Goal: Task Accomplishment & Management: Complete application form

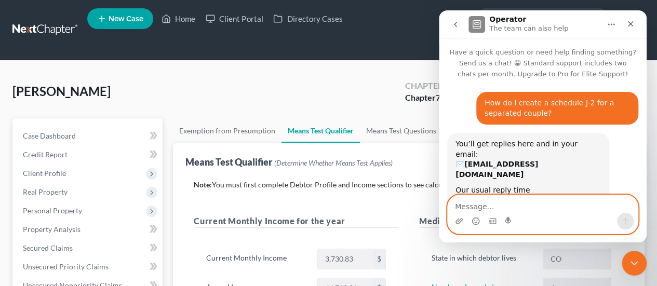
scroll to position [523, 0]
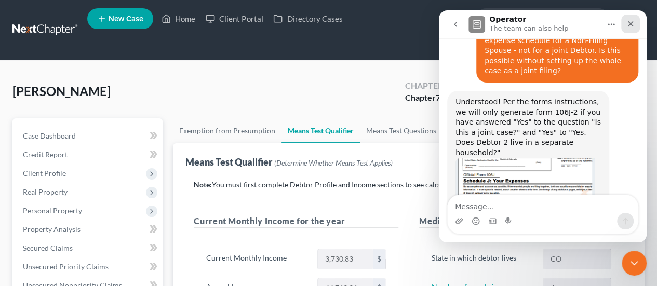
click at [631, 22] on icon "Close" at bounding box center [630, 24] width 8 height 8
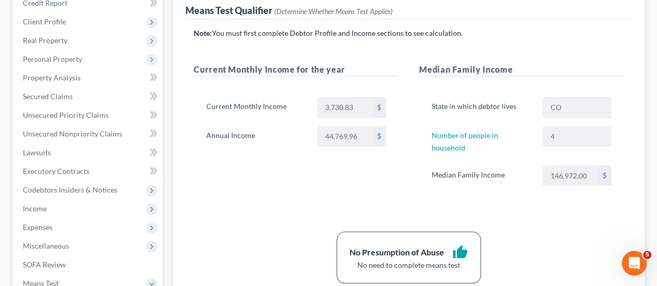
scroll to position [156, 0]
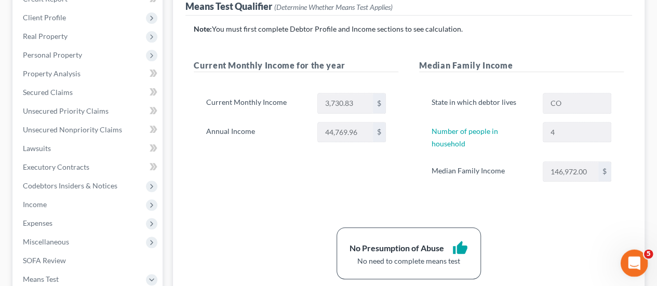
click at [628, 263] on icon "Open Intercom Messenger" at bounding box center [632, 261] width 17 height 17
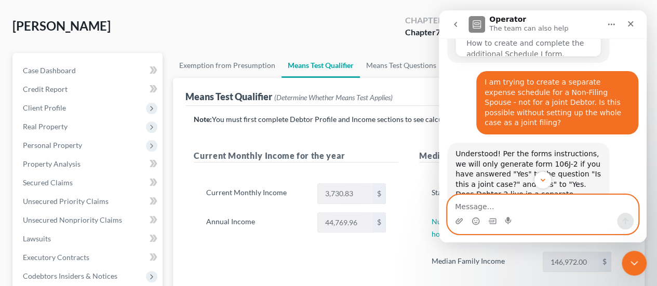
scroll to position [52, 0]
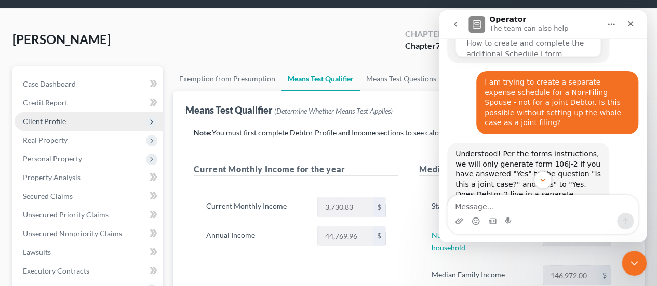
click at [59, 117] on span "Client Profile" at bounding box center [44, 121] width 43 height 9
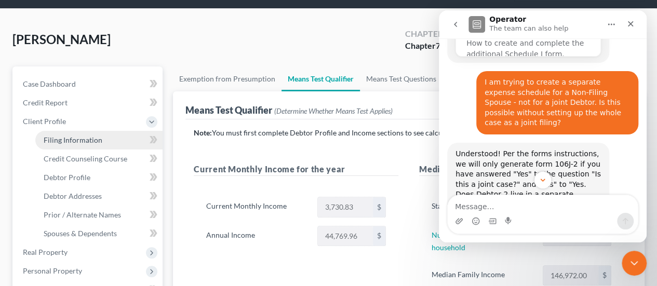
click at [91, 136] on span "Filing Information" at bounding box center [73, 140] width 59 height 9
select select "1"
select select "0"
select select "11"
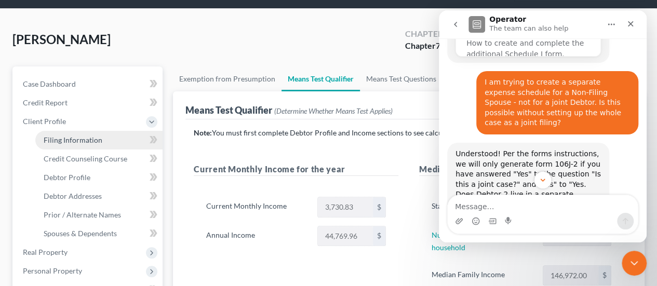
select select "2"
select select "5"
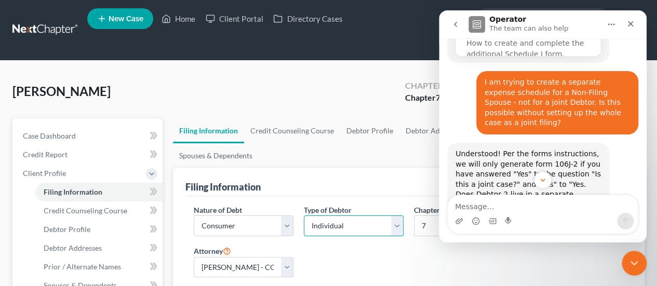
click at [394, 215] on select "Select Individual Joint" at bounding box center [354, 225] width 100 height 21
click at [394, 168] on div "Filing Information" at bounding box center [408, 182] width 447 height 28
click at [631, 23] on icon "Close" at bounding box center [630, 24] width 8 height 8
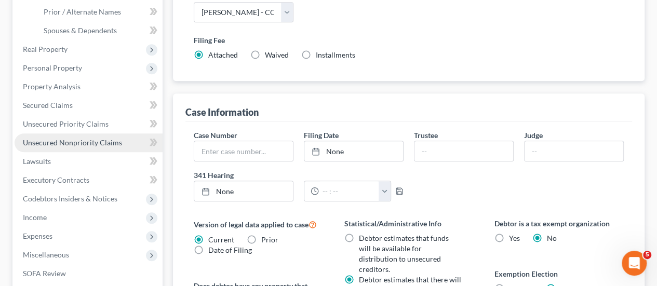
scroll to position [260, 0]
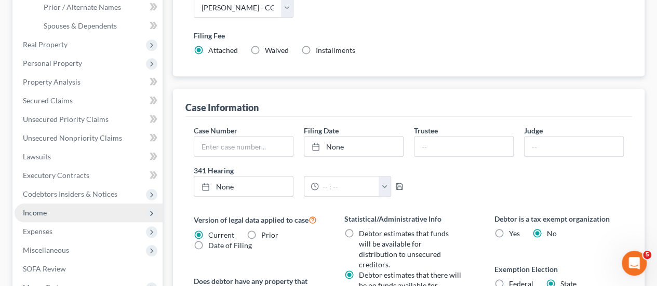
click at [53, 204] on span "Income" at bounding box center [89, 213] width 148 height 19
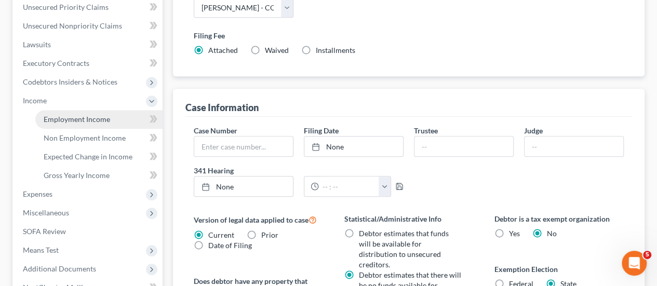
click at [96, 115] on span "Employment Income" at bounding box center [77, 119] width 66 height 9
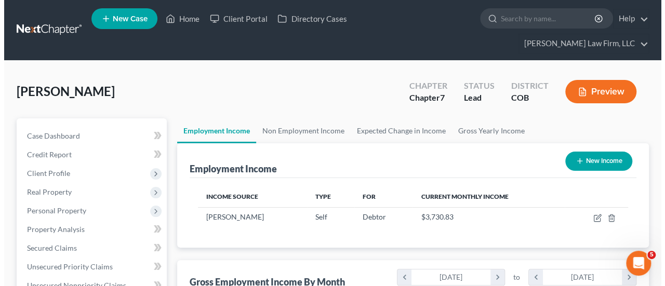
scroll to position [185, 263]
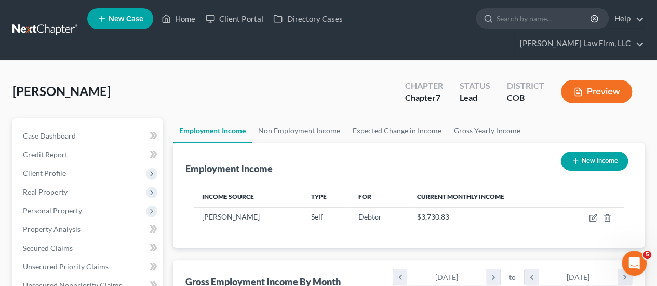
click at [581, 152] on button "New Income" at bounding box center [594, 161] width 67 height 19
select select "0"
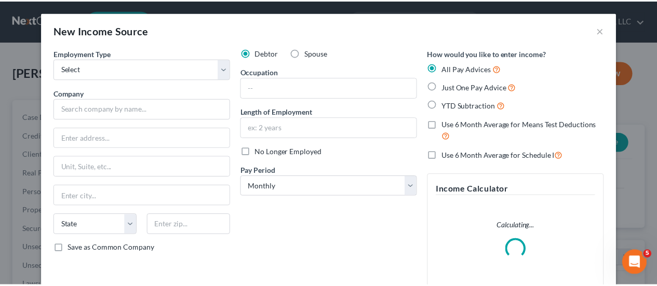
scroll to position [185, 266]
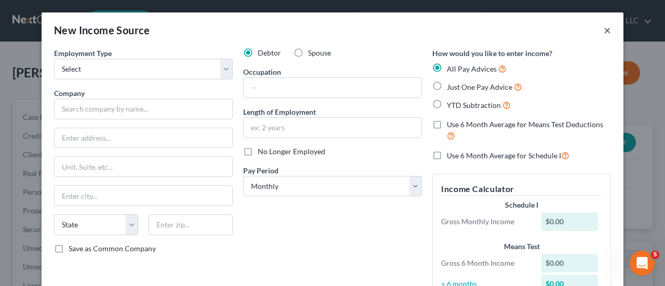
click at [603, 31] on button "×" at bounding box center [606, 30] width 7 height 12
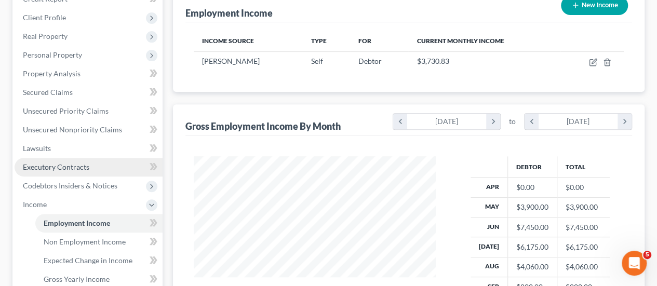
scroll to position [312, 0]
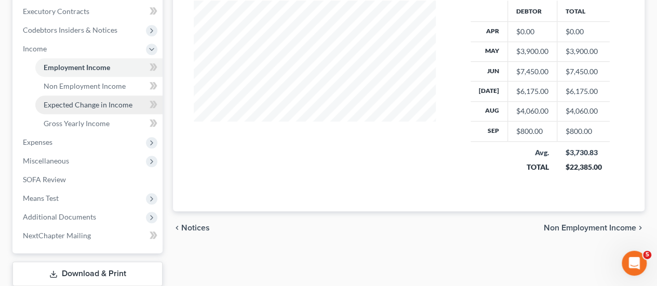
click at [80, 100] on span "Expected Change in Income" at bounding box center [88, 104] width 89 height 9
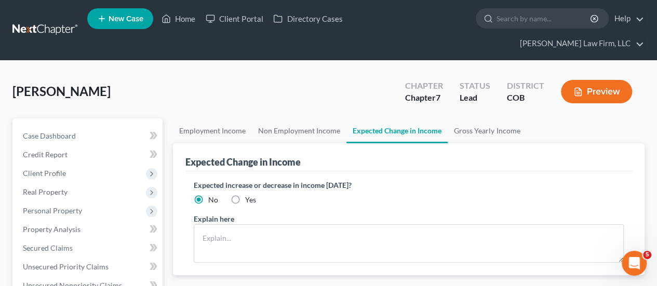
click at [245, 195] on label "Yes" at bounding box center [250, 200] width 11 height 10
click at [249, 195] on input "Yes" at bounding box center [252, 198] width 7 height 7
radio input "true"
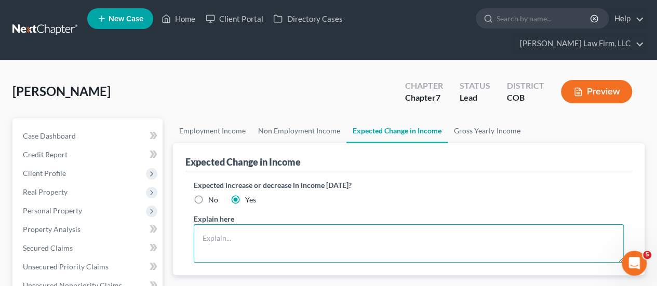
click at [232, 224] on textarea at bounding box center [409, 243] width 430 height 38
click at [261, 224] on textarea "The Debtor's wmployment income is seasonal" at bounding box center [409, 243] width 430 height 38
drag, startPoint x: 250, startPoint y: 220, endPoint x: 273, endPoint y: 217, distance: 23.1
click at [251, 224] on textarea "The Debtor's wmployment income is seasonal" at bounding box center [409, 243] width 430 height 38
click at [355, 224] on textarea "The Debtor's employment income is [DEMOGRAPHIC_DATA]" at bounding box center [409, 243] width 430 height 38
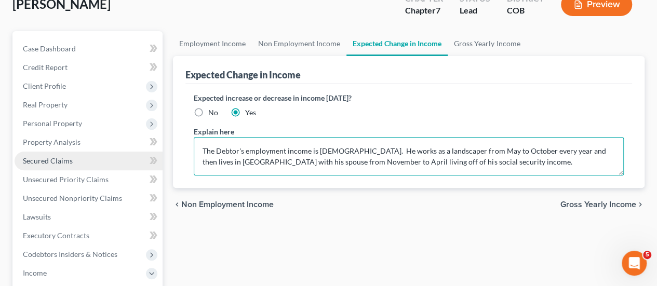
scroll to position [104, 0]
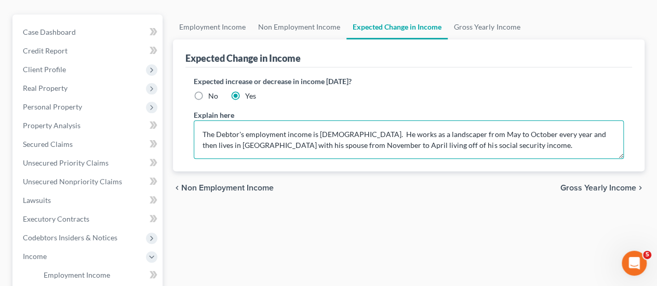
type textarea "The Debtor's employment income is [DEMOGRAPHIC_DATA]. He works as a landscaper …"
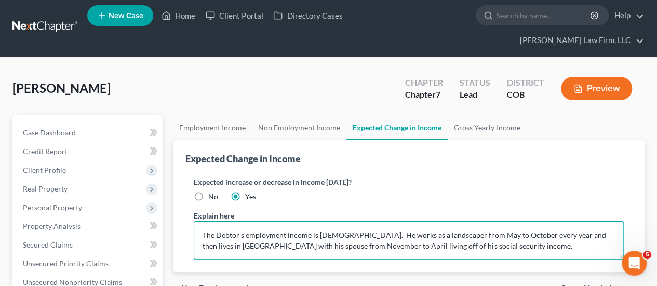
scroll to position [0, 0]
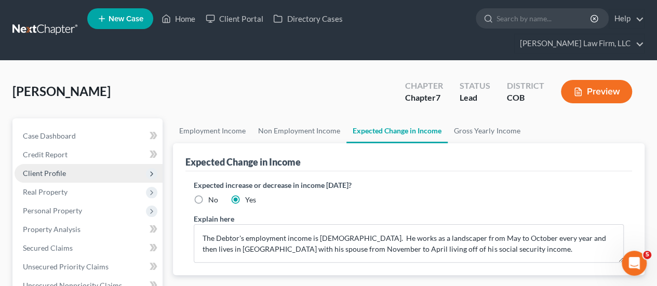
click at [83, 164] on span "Client Profile" at bounding box center [89, 173] width 148 height 19
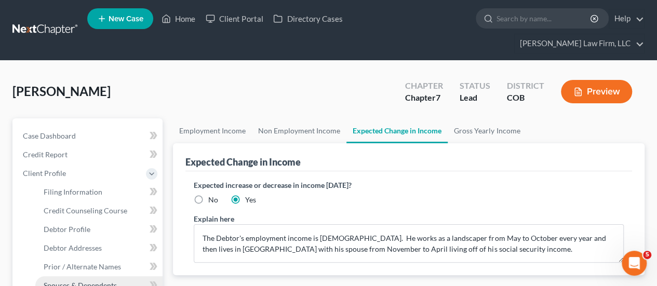
click at [74, 281] on span "Spouses & Dependents" at bounding box center [80, 285] width 73 height 9
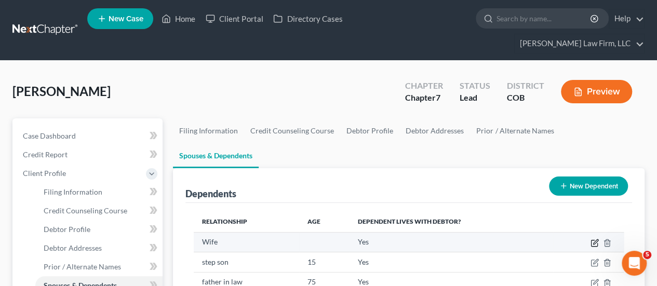
click at [598, 239] on icon "button" at bounding box center [594, 243] width 8 height 8
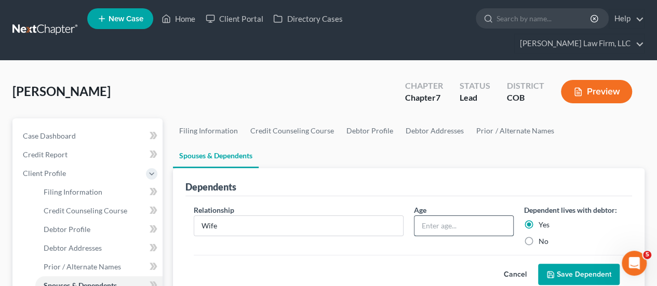
click at [425, 216] on input "text" at bounding box center [463, 226] width 99 height 20
type input "43"
click at [587, 264] on button "Save Dependent" at bounding box center [579, 275] width 82 height 22
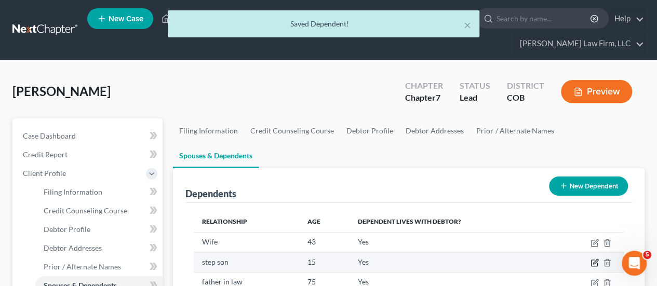
click at [595, 260] on icon "button" at bounding box center [595, 262] width 5 height 5
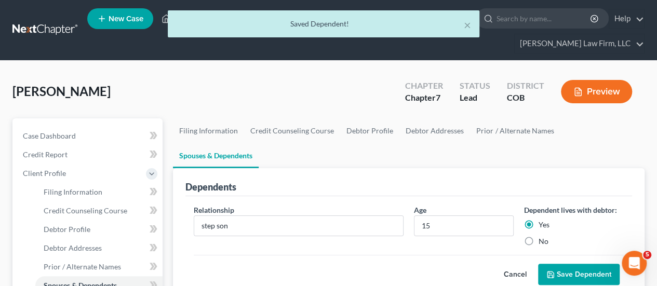
click at [588, 264] on button "Save Dependent" at bounding box center [579, 275] width 82 height 22
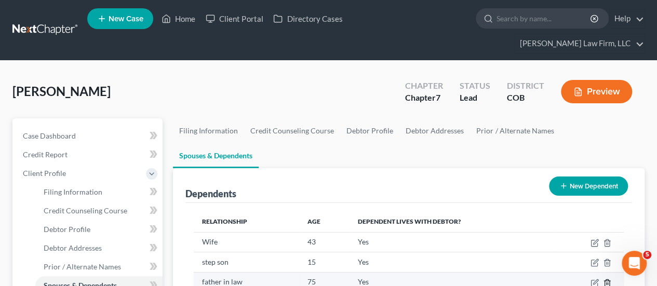
click at [608, 279] on icon "button" at bounding box center [607, 283] width 8 height 8
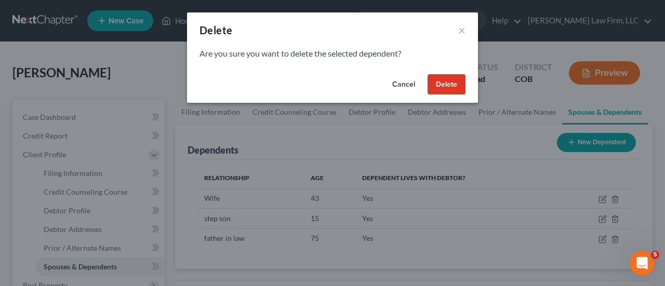
click at [448, 84] on button "Delete" at bounding box center [446, 84] width 38 height 21
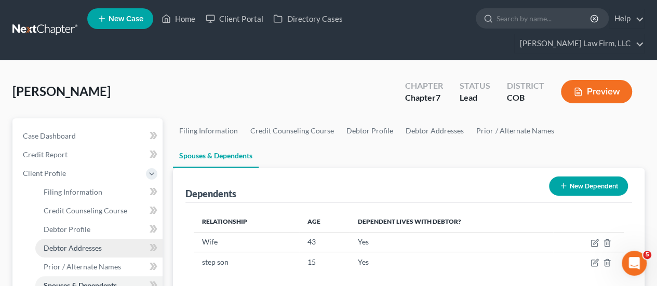
click at [104, 239] on link "Debtor Addresses" at bounding box center [98, 248] width 127 height 19
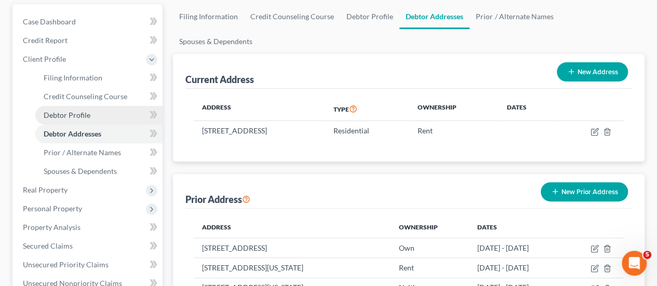
scroll to position [156, 0]
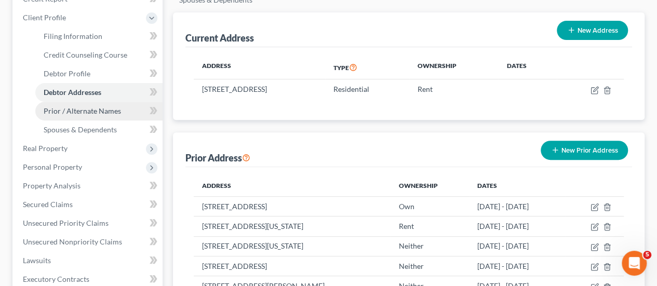
click at [97, 106] on span "Prior / Alternate Names" at bounding box center [82, 110] width 77 height 9
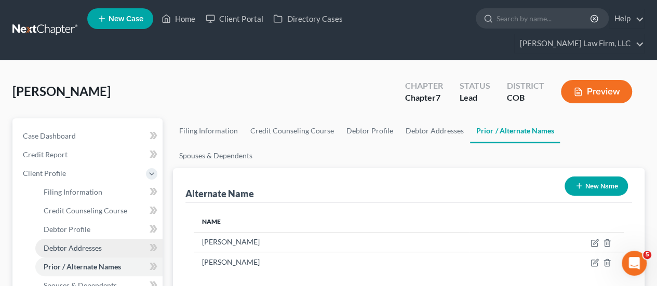
click at [101, 239] on link "Debtor Addresses" at bounding box center [98, 248] width 127 height 19
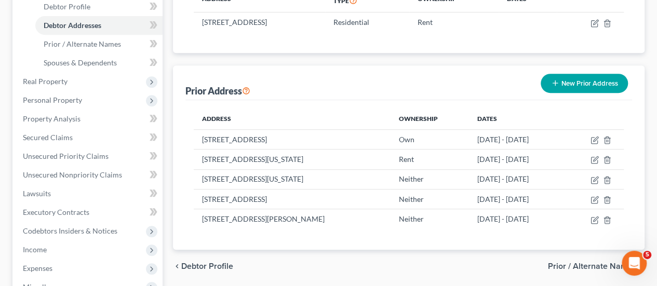
scroll to position [260, 0]
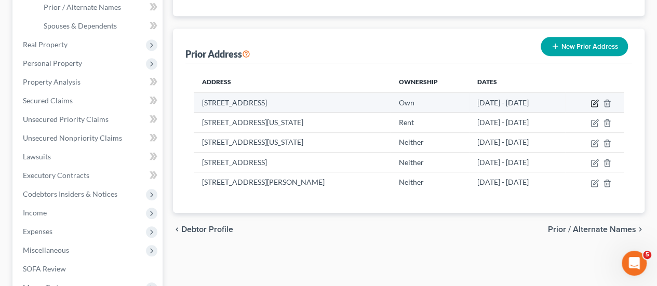
click at [598, 100] on icon "button" at bounding box center [595, 102] width 5 height 5
select select "5"
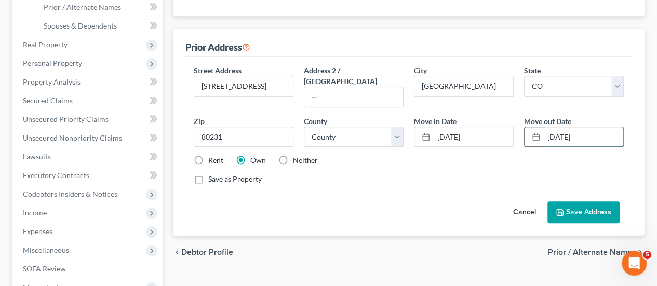
drag, startPoint x: 578, startPoint y: 81, endPoint x: 594, endPoint y: 78, distance: 15.9
click at [594, 127] on input "[DATE]" at bounding box center [583, 137] width 79 height 20
type input "[DATE]"
click at [579, 201] on button "Save Address" at bounding box center [583, 212] width 72 height 22
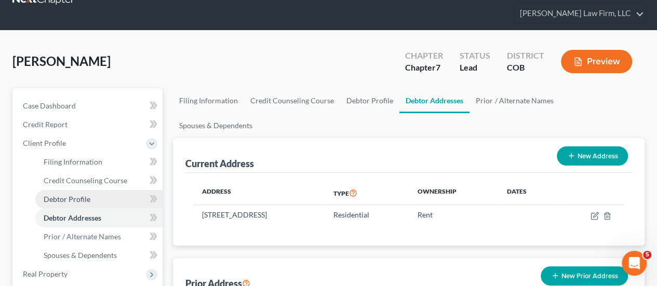
scroll to position [0, 0]
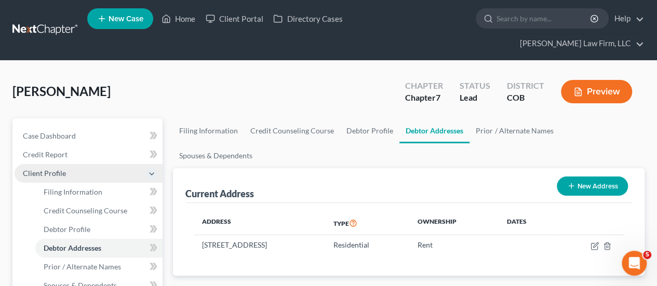
click at [85, 164] on span "Client Profile" at bounding box center [89, 173] width 148 height 19
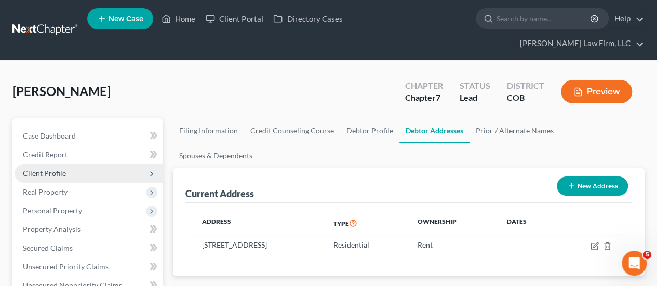
click at [83, 164] on span "Client Profile" at bounding box center [89, 173] width 148 height 19
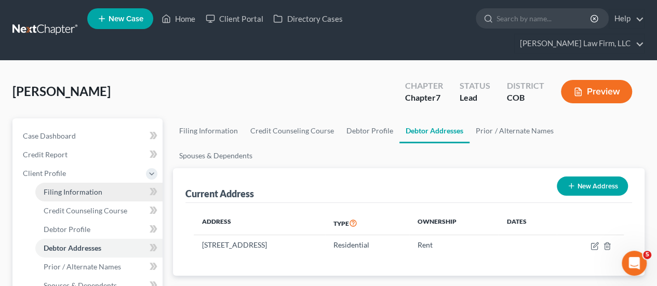
click at [100, 187] on span "Filing Information" at bounding box center [73, 191] width 59 height 9
select select "1"
select select "0"
select select "11"
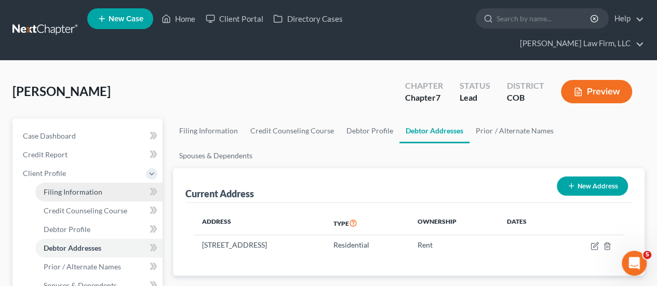
select select "2"
select select "5"
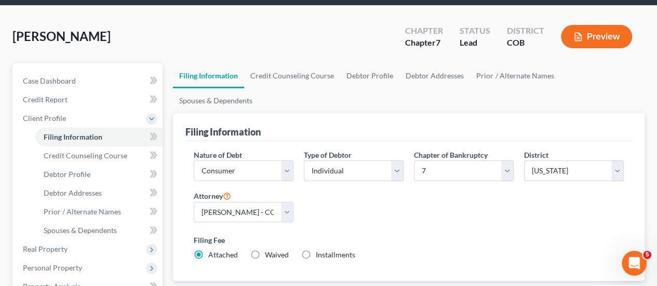
scroll to position [52, 0]
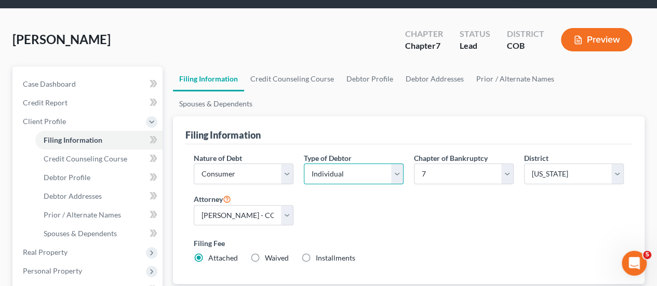
click at [398, 164] on select "Select Individual Joint" at bounding box center [354, 174] width 100 height 21
select select "1"
click at [304, 164] on select "Select Individual Joint" at bounding box center [354, 174] width 100 height 21
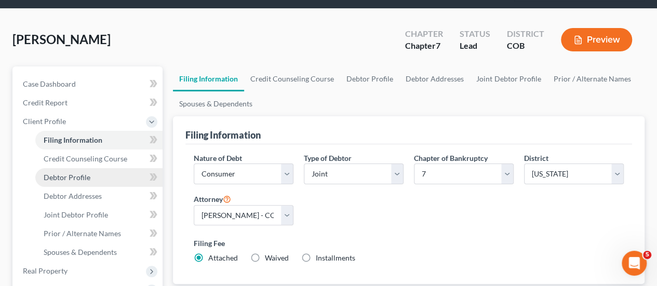
click at [96, 168] on link "Debtor Profile" at bounding box center [98, 177] width 127 height 19
select select "1"
select select "3"
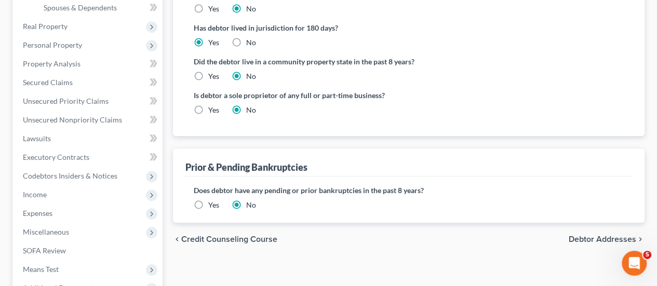
scroll to position [312, 0]
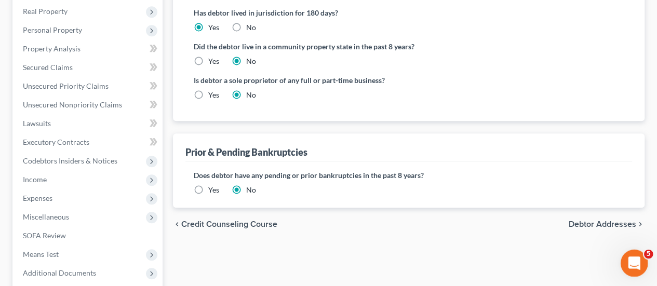
click at [631, 268] on icon "Open Intercom Messenger" at bounding box center [632, 261] width 17 height 17
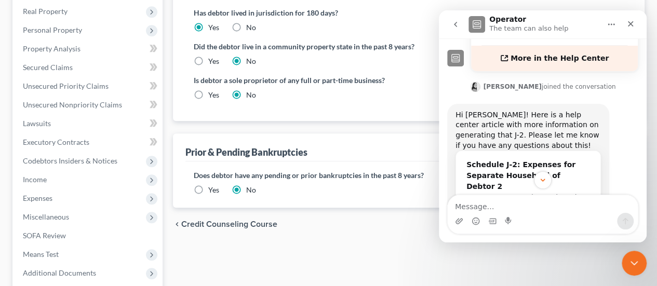
scroll to position [367, 0]
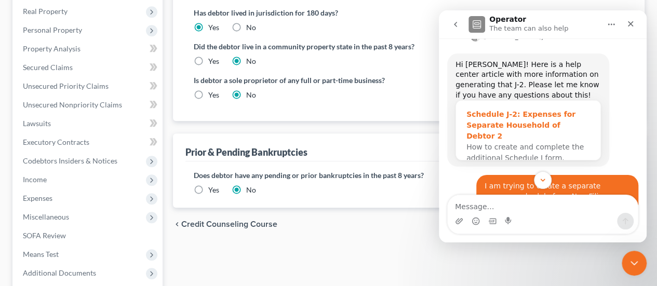
click at [488, 109] on div "Schedule J-2: Expenses for Separate Household of Debtor 2" at bounding box center [528, 125] width 124 height 33
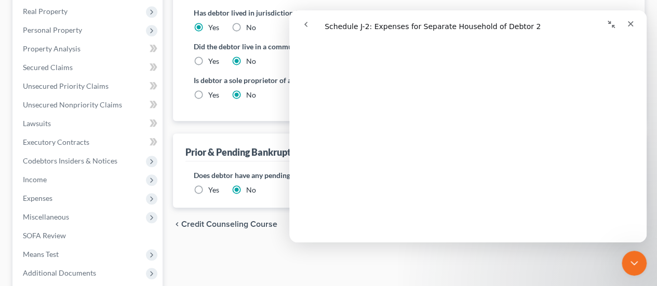
scroll to position [519, 0]
click at [633, 23] on icon "Close" at bounding box center [630, 24] width 8 height 8
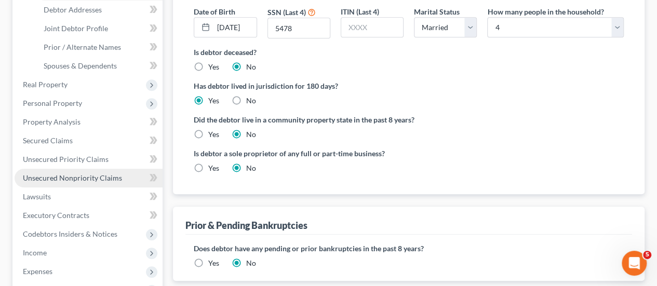
scroll to position [208, 0]
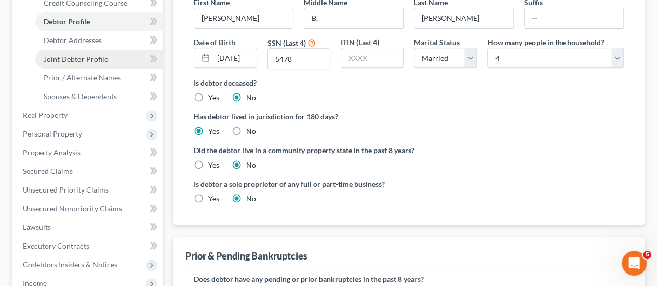
click at [78, 55] on span "Joint Debtor Profile" at bounding box center [76, 59] width 64 height 9
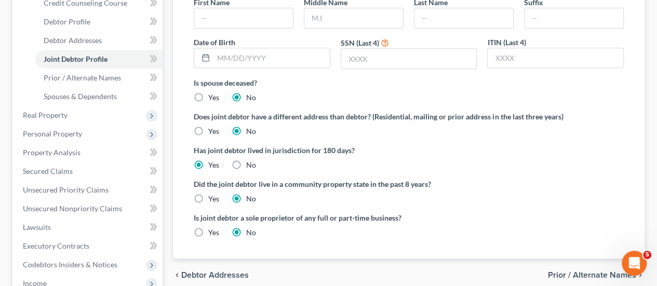
scroll to position [260, 0]
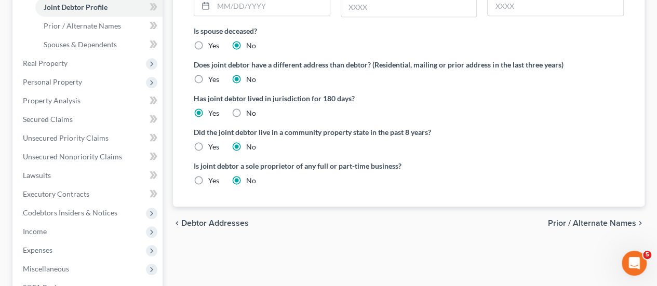
click at [246, 108] on label "No" at bounding box center [251, 113] width 10 height 10
click at [250, 108] on input "No" at bounding box center [253, 111] width 7 height 7
radio input "true"
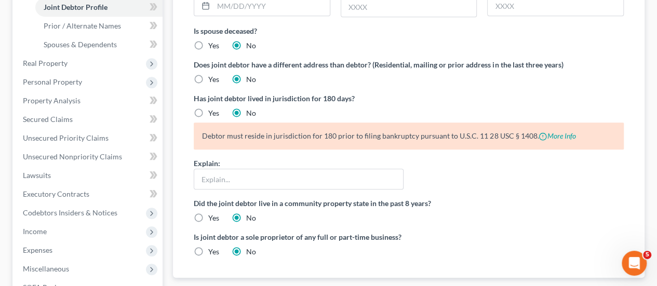
click at [208, 108] on label "Yes" at bounding box center [213, 113] width 11 height 10
click at [212, 108] on input "Yes" at bounding box center [215, 111] width 7 height 7
radio input "true"
radio input "false"
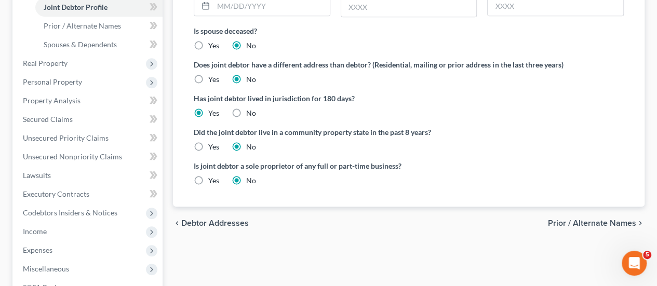
click at [208, 74] on label "Yes" at bounding box center [213, 79] width 11 height 10
click at [212, 74] on input "Yes" at bounding box center [215, 77] width 7 height 7
radio input "true"
radio input "false"
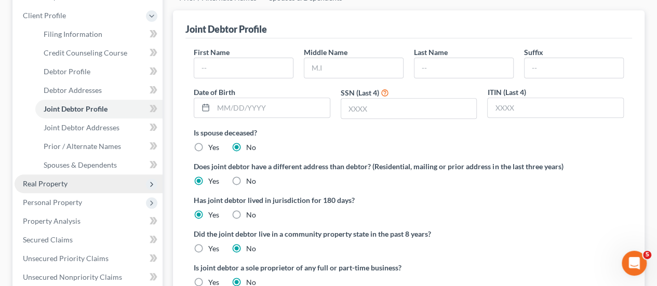
scroll to position [174, 0]
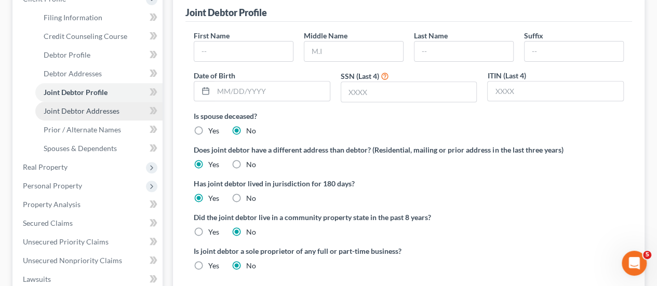
click at [98, 106] on span "Joint Debtor Addresses" at bounding box center [82, 110] width 76 height 9
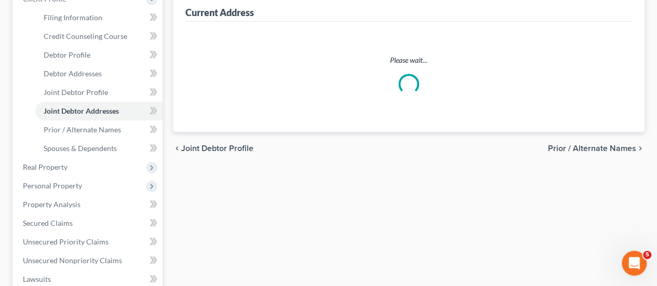
scroll to position [128, 0]
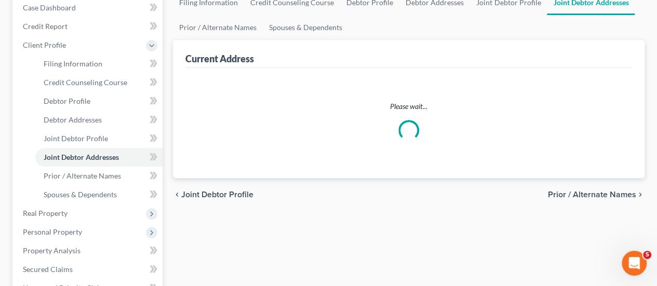
select select "0"
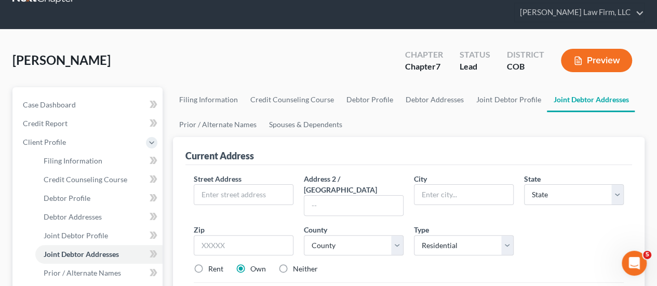
scroll to position [52, 0]
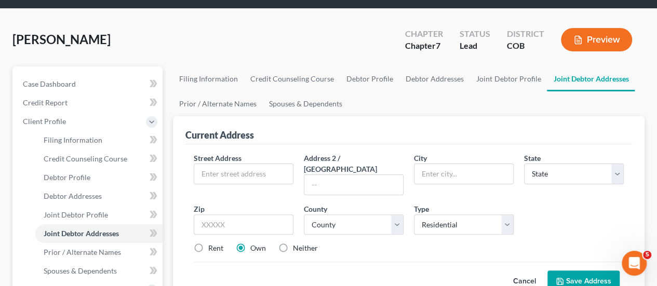
click at [208, 243] on label "Rent" at bounding box center [215, 248] width 15 height 10
click at [212, 243] on input "Rent" at bounding box center [215, 246] width 7 height 7
radio input "true"
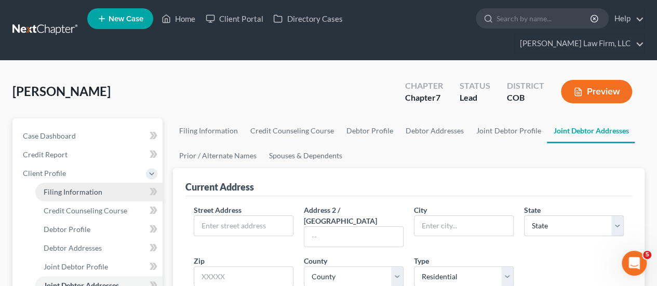
click at [107, 183] on link "Filing Information" at bounding box center [98, 192] width 127 height 19
select select "1"
select select "0"
select select "11"
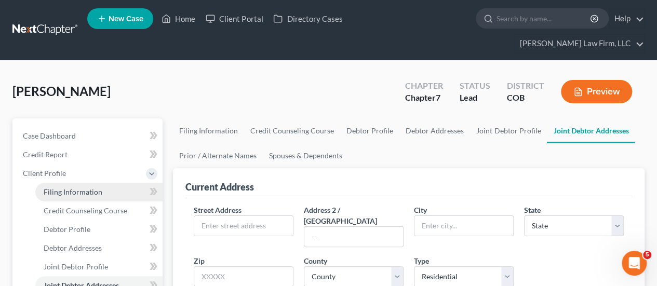
select select "2"
select select "5"
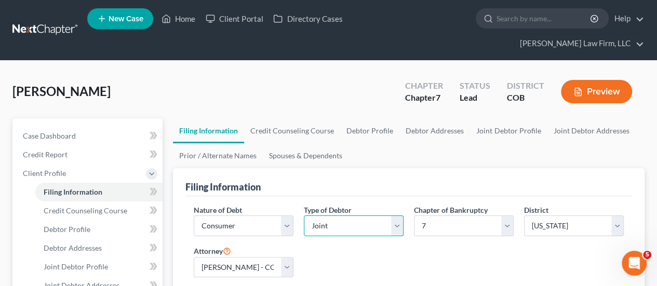
click at [394, 215] on select "Select Individual Joint" at bounding box center [354, 225] width 100 height 21
select select "0"
click at [304, 215] on select "Select Individual Joint" at bounding box center [354, 225] width 100 height 21
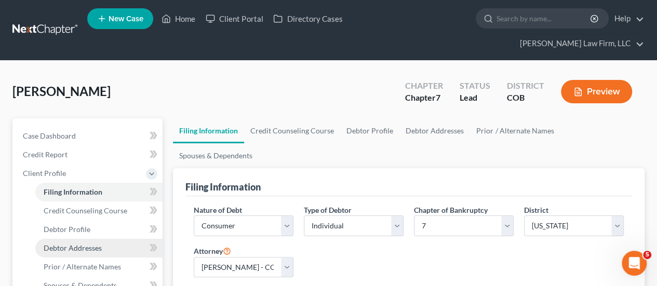
click at [104, 239] on link "Debtor Addresses" at bounding box center [98, 248] width 127 height 19
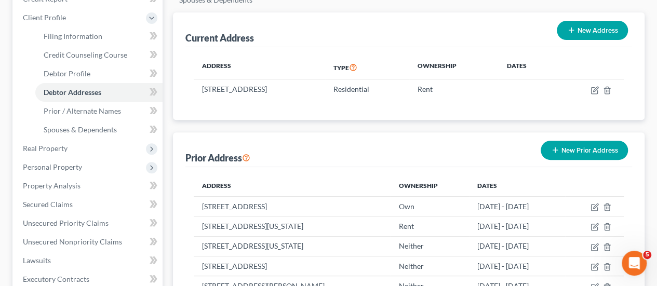
scroll to position [208, 0]
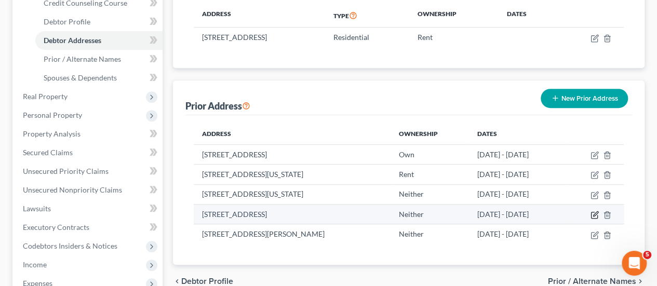
click at [599, 211] on icon "button" at bounding box center [594, 215] width 8 height 8
select select "5"
select select "2"
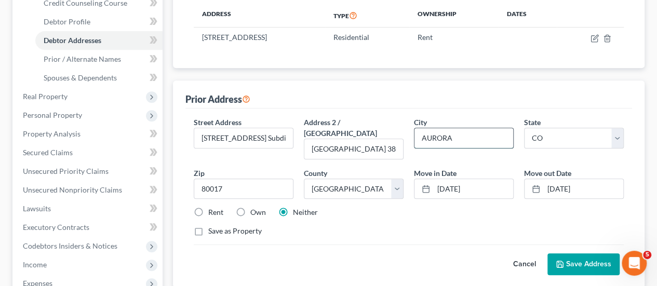
drag, startPoint x: 421, startPoint y: 96, endPoint x: 456, endPoint y: 94, distance: 35.8
click at [456, 128] on input "AURORA" at bounding box center [463, 138] width 99 height 20
type input "[GEOGRAPHIC_DATA]"
click at [532, 128] on select "State [US_STATE] AK AR AZ CA CO CT DE DC [GEOGRAPHIC_DATA] [GEOGRAPHIC_DATA] GU…" at bounding box center [574, 138] width 100 height 21
select select "44"
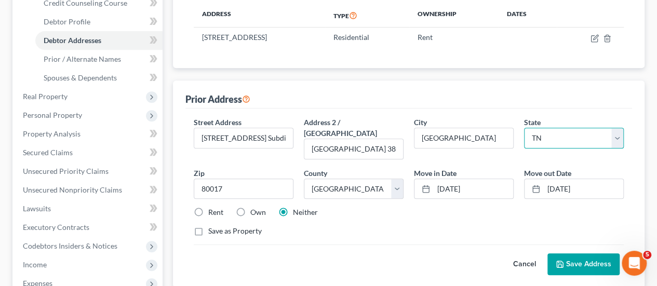
click at [569, 128] on select "State [US_STATE] AK AR AZ CA CO CT DE DC [GEOGRAPHIC_DATA] [GEOGRAPHIC_DATA] GU…" at bounding box center [574, 138] width 100 height 21
click at [541, 128] on select "State [US_STATE] AK AR AZ CA CO CT DE DC [GEOGRAPHIC_DATA] [GEOGRAPHIC_DATA] GU…" at bounding box center [574, 138] width 100 height 21
select select
click at [534, 128] on select "State [US_STATE] AK AR AZ CA CO CT DE DC [GEOGRAPHIC_DATA] [GEOGRAPHIC_DATA] GU…" at bounding box center [574, 138] width 100 height 21
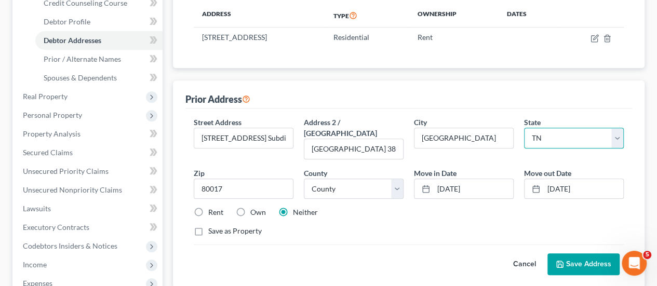
select select
click at [524, 128] on select "State [US_STATE] AK AR AZ CA CO CT DE DC [GEOGRAPHIC_DATA] [GEOGRAPHIC_DATA] GU…" at bounding box center [574, 138] width 100 height 21
drag, startPoint x: 197, startPoint y: 134, endPoint x: 254, endPoint y: 136, distance: 56.6
click at [254, 179] on input "80017" at bounding box center [244, 189] width 100 height 21
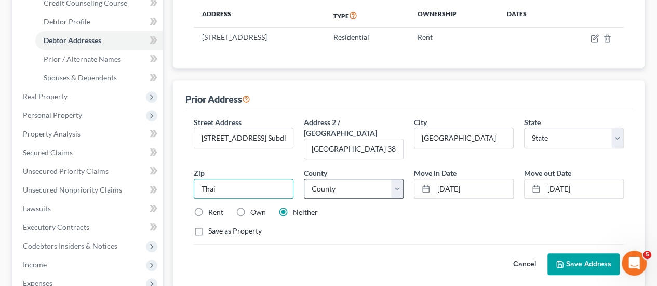
type input "Thai"
click at [400, 179] on select "County" at bounding box center [354, 189] width 100 height 21
click at [346, 179] on select "County" at bounding box center [354, 189] width 100 height 21
click at [573, 253] on button "Save Address" at bounding box center [583, 264] width 72 height 22
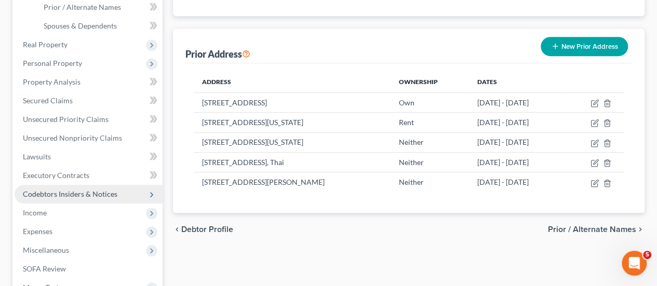
scroll to position [395, 0]
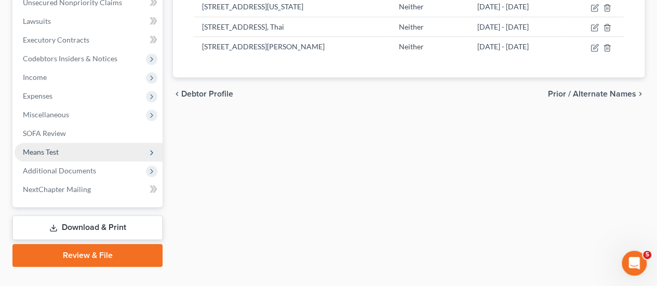
click at [59, 143] on span "Means Test" at bounding box center [89, 152] width 148 height 19
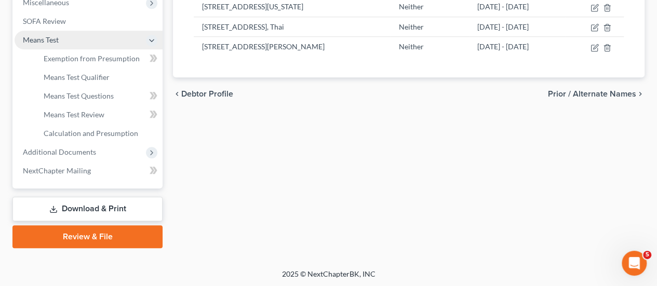
scroll to position [283, 0]
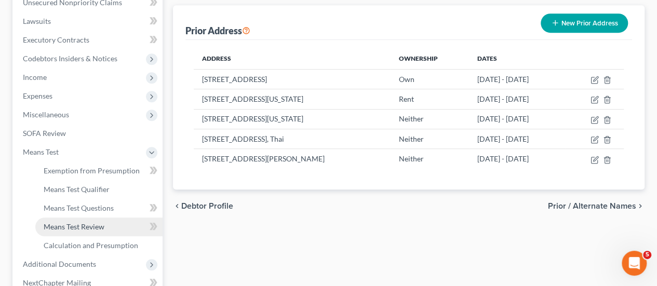
click at [110, 218] on link "Means Test Review" at bounding box center [98, 227] width 127 height 19
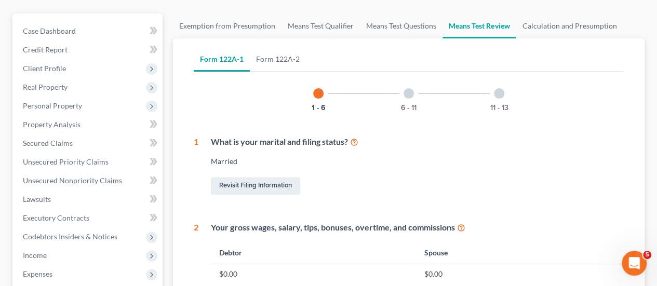
scroll to position [156, 0]
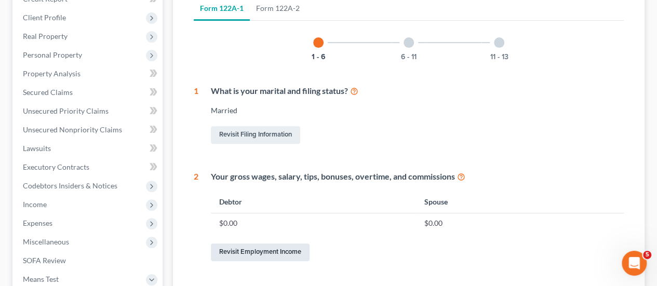
click at [296, 244] on link "Revisit Employment Income" at bounding box center [260, 253] width 99 height 18
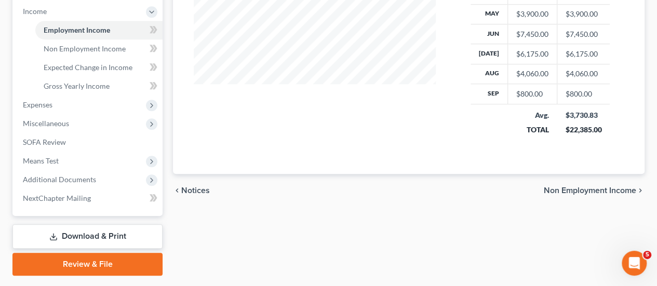
scroll to position [358, 0]
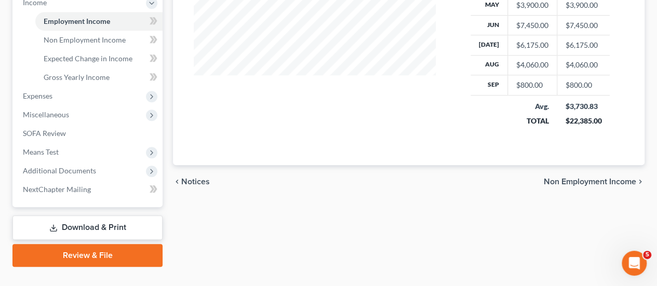
click at [549, 178] on span "Non Employment Income" at bounding box center [590, 182] width 92 height 8
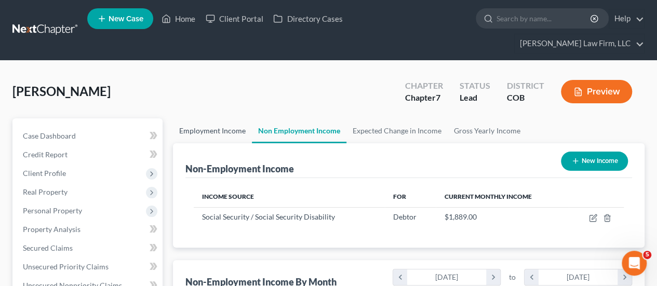
click at [218, 118] on link "Employment Income" at bounding box center [212, 130] width 79 height 25
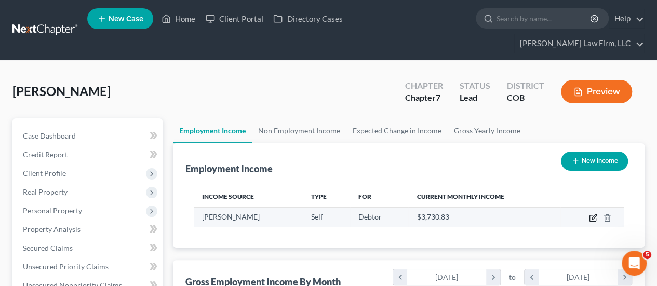
click at [593, 214] on icon "button" at bounding box center [593, 218] width 8 height 8
select select "1"
select select "5"
select select "0"
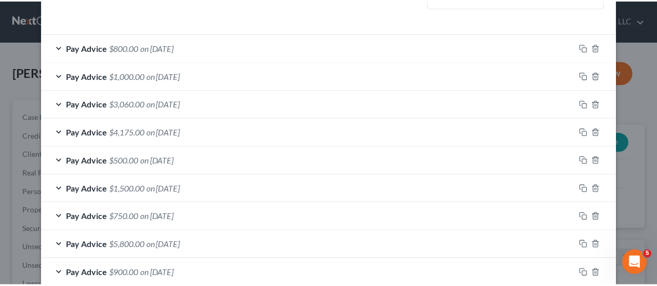
scroll to position [401, 0]
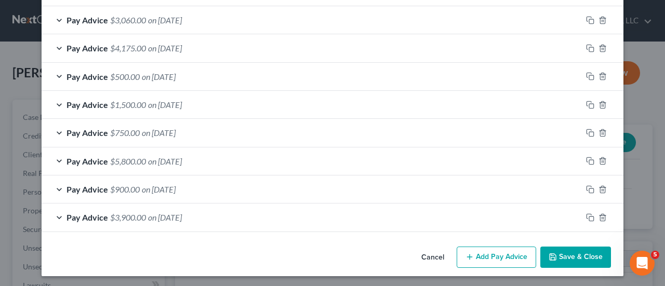
click at [578, 252] on button "Save & Close" at bounding box center [575, 258] width 71 height 22
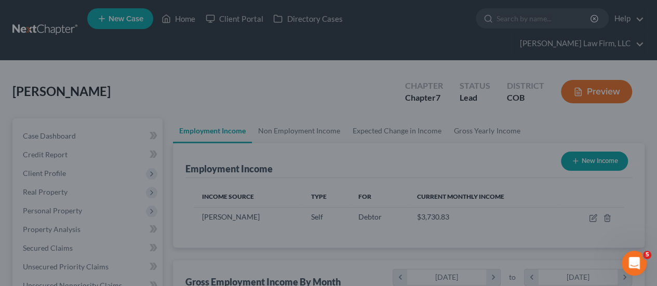
scroll to position [519045, 518967]
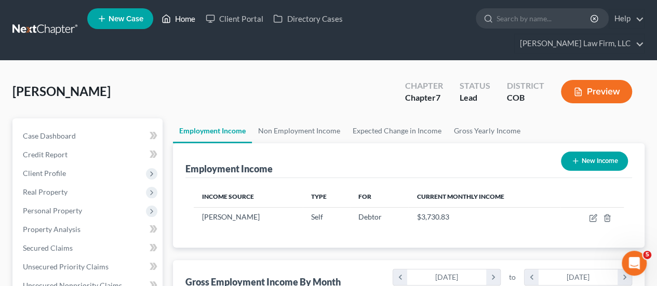
click at [181, 23] on link "Home" at bounding box center [178, 18] width 44 height 19
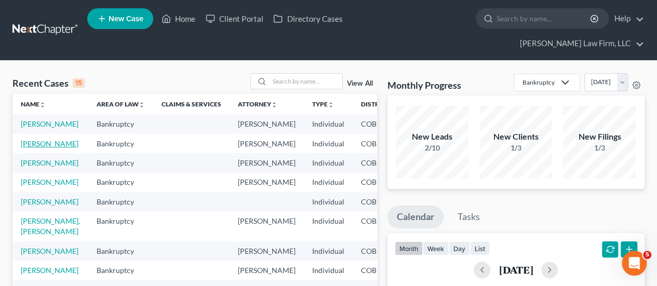
click at [34, 142] on link "[PERSON_NAME]" at bounding box center [50, 143] width 58 height 9
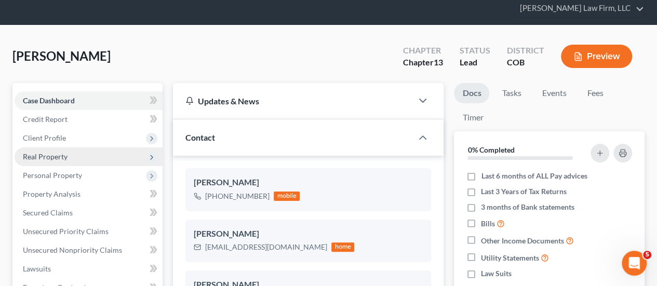
scroll to position [104, 0]
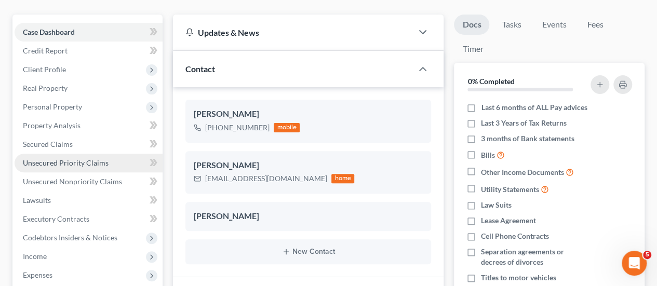
click at [69, 154] on link "Unsecured Priority Claims" at bounding box center [89, 163] width 148 height 19
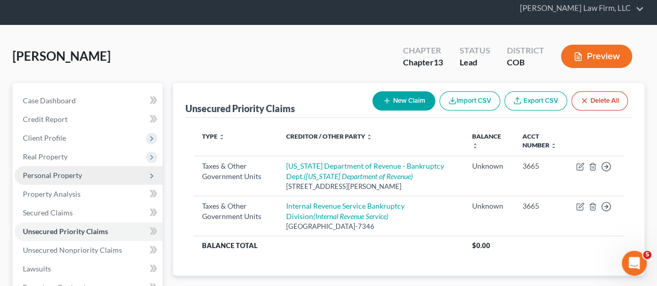
scroll to position [52, 0]
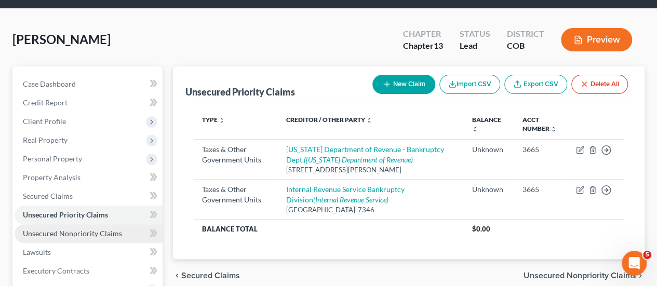
click at [82, 229] on span "Unsecured Nonpriority Claims" at bounding box center [72, 233] width 99 height 9
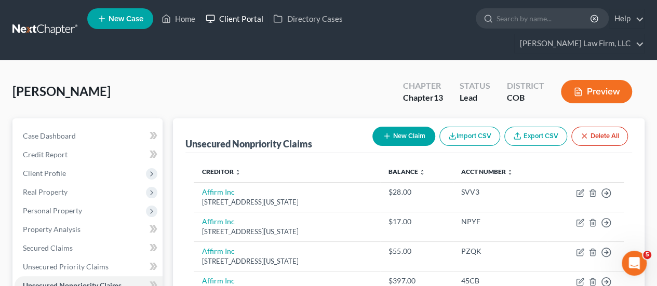
click at [223, 23] on link "Client Portal" at bounding box center [233, 18] width 67 height 19
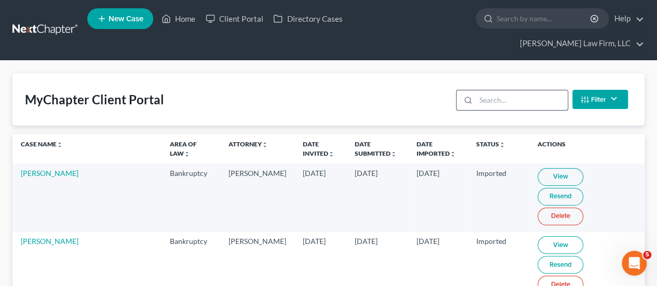
click at [492, 90] on input "search" at bounding box center [522, 100] width 92 height 20
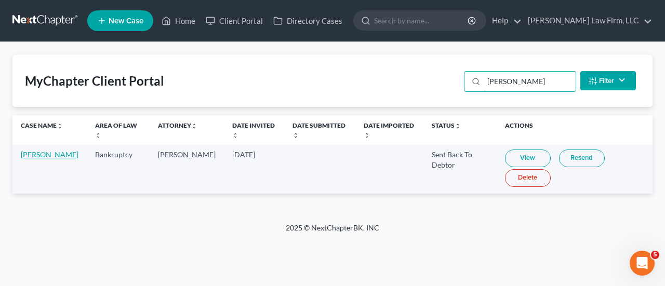
type input "[PERSON_NAME]"
click at [38, 152] on link "[PERSON_NAME]" at bounding box center [50, 154] width 58 height 9
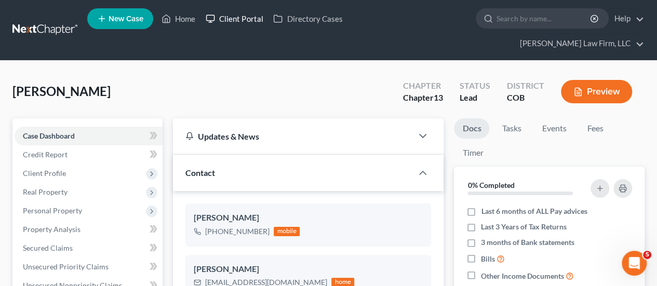
click at [222, 23] on link "Client Portal" at bounding box center [233, 18] width 67 height 19
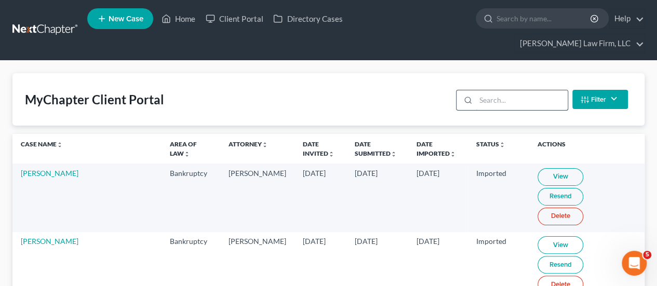
click at [487, 90] on input "search" at bounding box center [522, 100] width 92 height 20
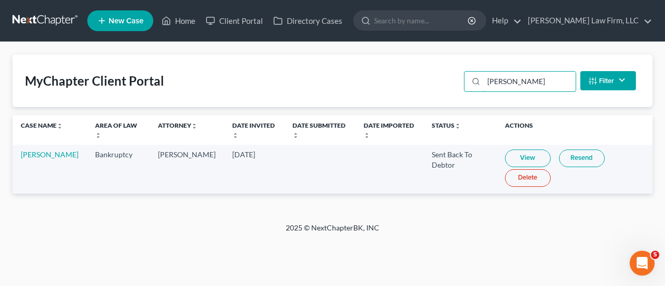
type input "[PERSON_NAME]"
click at [517, 155] on link "View" at bounding box center [528, 159] width 46 height 18
click at [185, 17] on link "Home" at bounding box center [178, 20] width 44 height 19
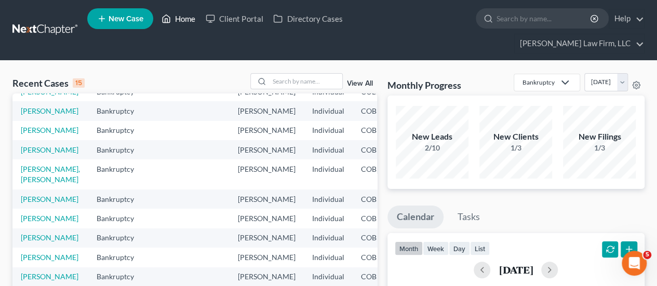
scroll to position [104, 0]
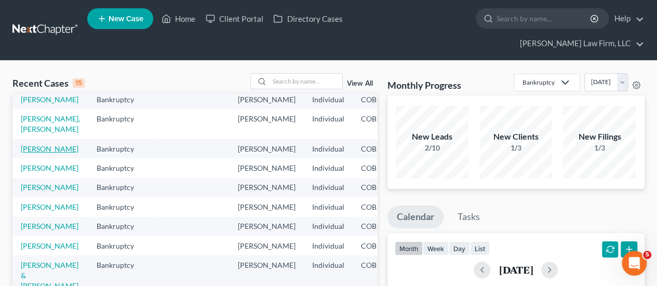
click at [30, 153] on link "[PERSON_NAME]" at bounding box center [50, 148] width 58 height 9
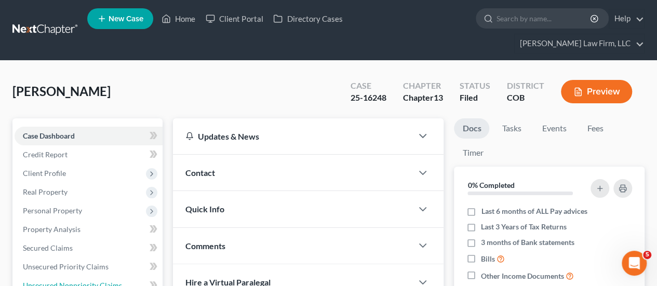
click at [96, 281] on span "Unsecured Nonpriority Claims" at bounding box center [72, 285] width 99 height 9
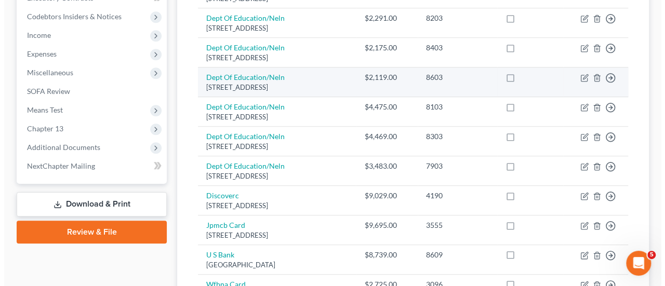
scroll to position [363, 0]
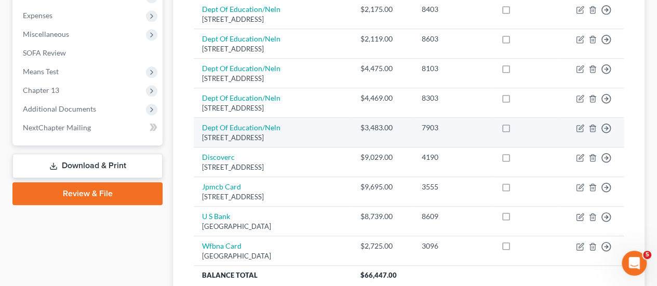
click at [516, 130] on label at bounding box center [516, 130] width 0 height 0
click at [520, 123] on input "checkbox" at bounding box center [523, 126] width 7 height 7
checkbox input "true"
click at [580, 124] on icon "button" at bounding box center [580, 128] width 8 height 8
select select "30"
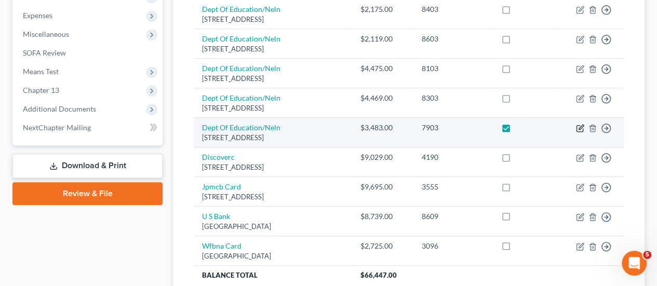
select select "17"
select select "0"
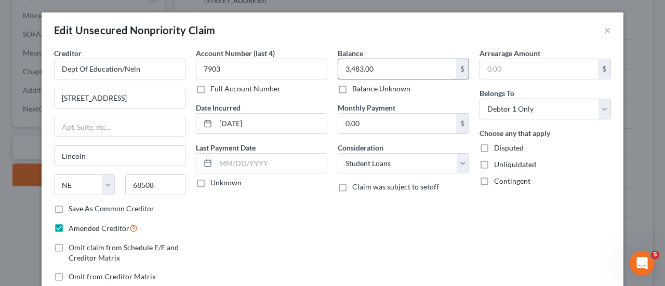
click at [354, 67] on input "3,483.00" at bounding box center [397, 69] width 118 height 20
drag, startPoint x: 354, startPoint y: 67, endPoint x: 385, endPoint y: 65, distance: 31.3
click at [383, 73] on input "3,483.00" at bounding box center [397, 69] width 118 height 20
click at [367, 71] on input "3,480.35" at bounding box center [397, 69] width 118 height 20
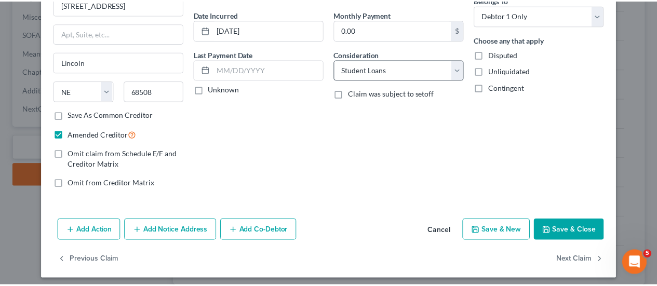
scroll to position [97, 0]
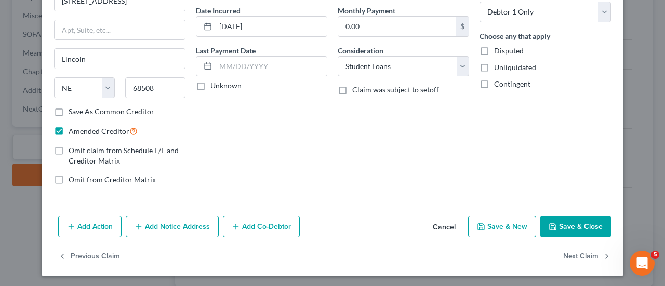
type input "3,480.45"
click at [585, 223] on button "Save & Close" at bounding box center [575, 227] width 71 height 22
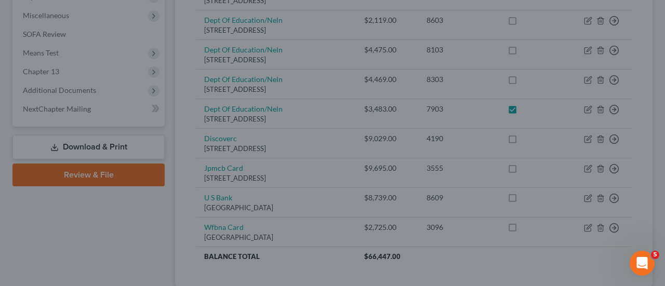
type input "0"
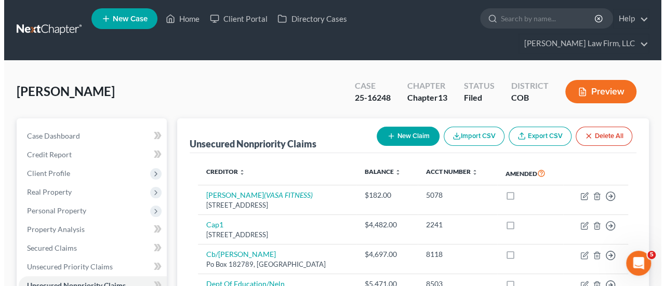
scroll to position [208, 0]
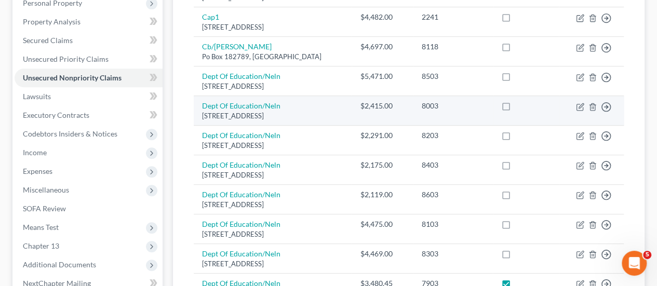
click at [516, 109] on label at bounding box center [516, 109] width 0 height 0
click at [520, 101] on input "checkbox" at bounding box center [523, 104] width 7 height 7
checkbox input "true"
click at [579, 103] on icon "button" at bounding box center [580, 107] width 8 height 8
select select "30"
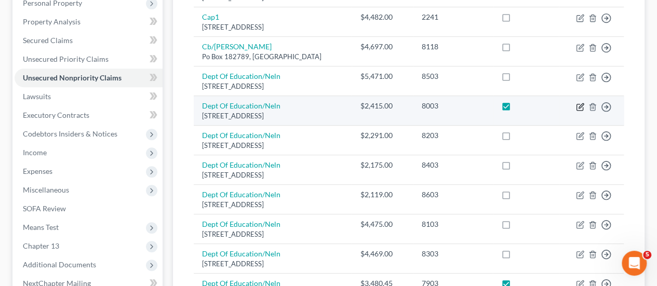
select select "17"
select select "0"
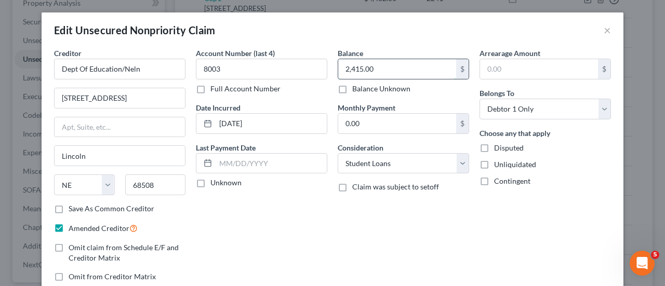
click at [355, 69] on input "2,415.00" at bounding box center [397, 69] width 118 height 20
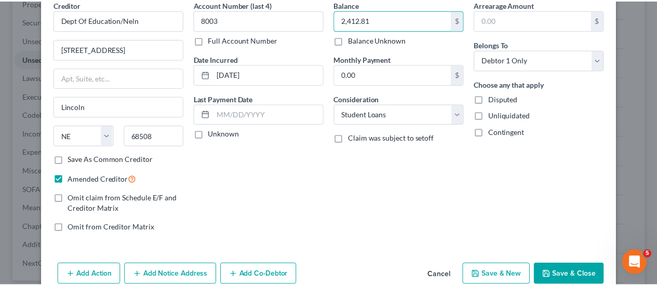
scroll to position [97, 0]
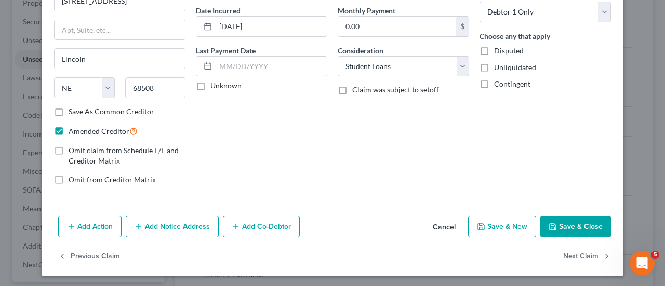
type input "2,412.81"
click at [577, 227] on button "Save & Close" at bounding box center [575, 227] width 71 height 22
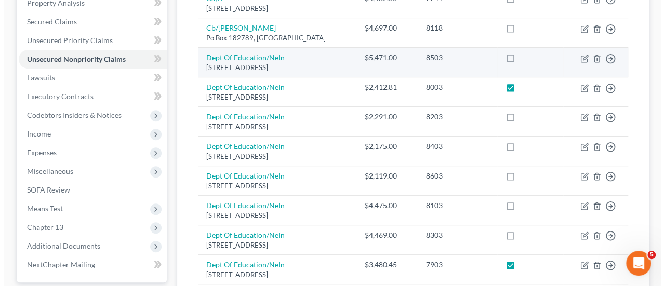
scroll to position [260, 0]
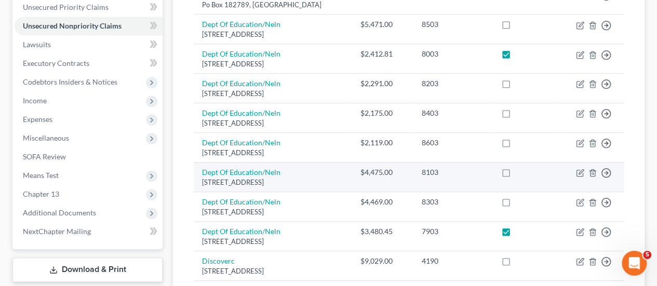
click at [516, 175] on label at bounding box center [516, 175] width 0 height 0
click at [520, 167] on input "checkbox" at bounding box center [523, 170] width 7 height 7
checkbox input "true"
click at [580, 169] on icon "button" at bounding box center [580, 173] width 8 height 8
select select "30"
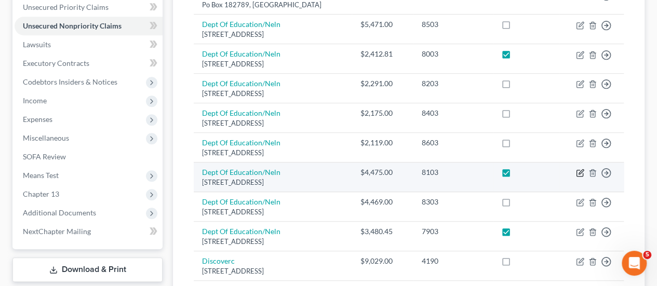
select select "17"
select select "0"
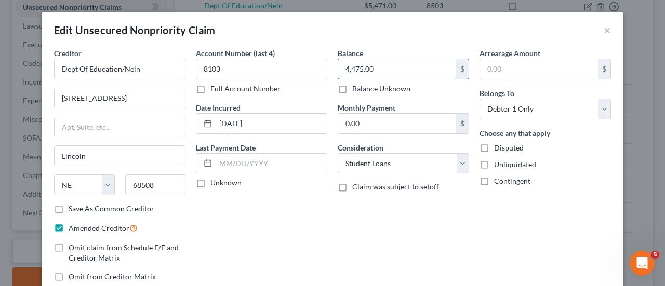
click at [358, 69] on input "4,475.00" at bounding box center [397, 69] width 118 height 20
click at [356, 69] on input "4,475.00" at bounding box center [397, 69] width 118 height 20
drag, startPoint x: 356, startPoint y: 70, endPoint x: 376, endPoint y: 69, distance: 19.8
click at [376, 69] on input "4,475.00" at bounding box center [397, 69] width 118 height 20
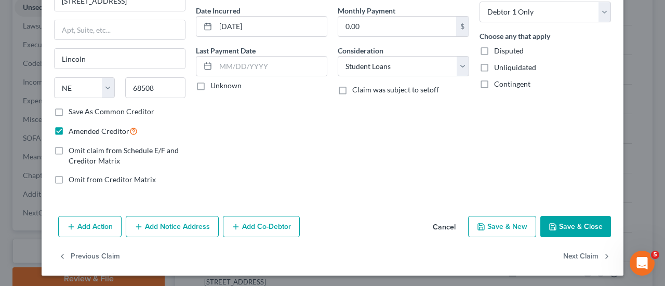
type input "4,470.99"
click at [551, 227] on polyline "button" at bounding box center [553, 228] width 4 height 3
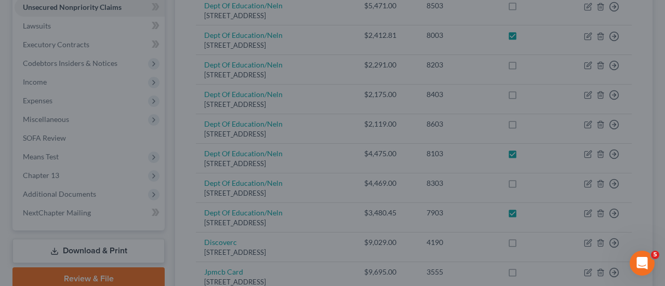
type input "0"
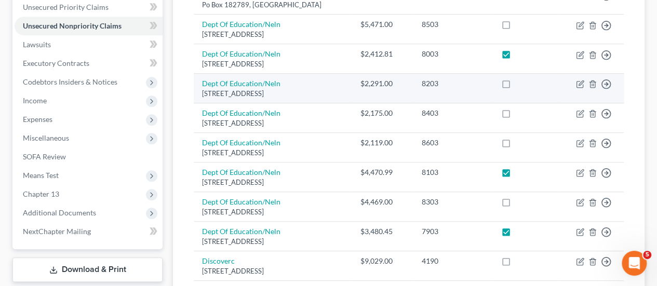
click at [516, 86] on label at bounding box center [516, 86] width 0 height 0
click at [520, 78] on input "checkbox" at bounding box center [523, 81] width 7 height 7
checkbox input "true"
click at [580, 80] on icon "button" at bounding box center [580, 84] width 8 height 8
select select "30"
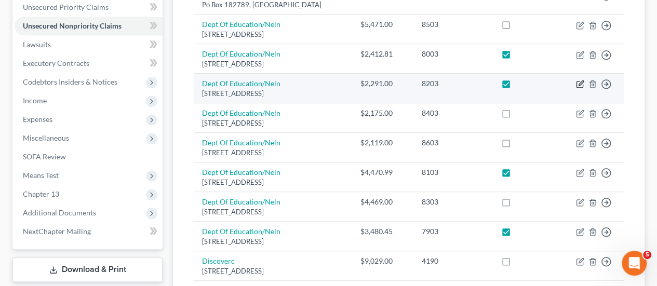
select select "17"
select select "0"
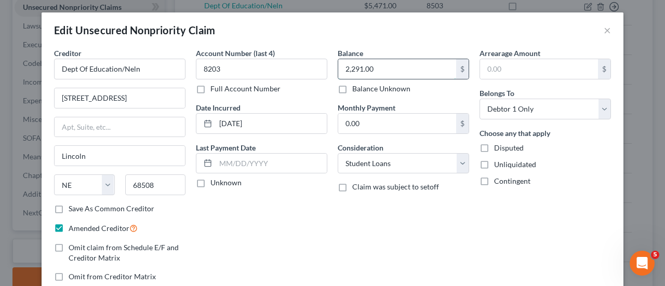
click at [352, 69] on input "2,291.00" at bounding box center [397, 69] width 118 height 20
drag, startPoint x: 352, startPoint y: 69, endPoint x: 401, endPoint y: 72, distance: 48.9
click at [401, 72] on input "2,291.00" at bounding box center [397, 69] width 118 height 20
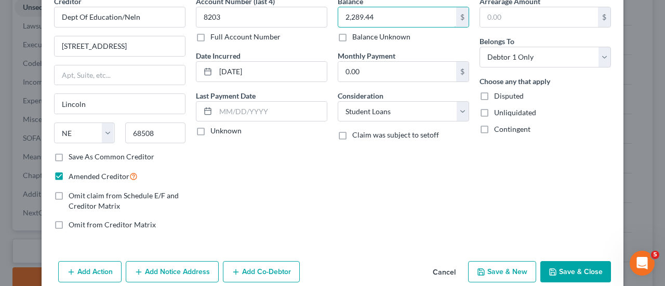
type input "2,289.44"
click at [555, 267] on button "Save & Close" at bounding box center [575, 272] width 71 height 22
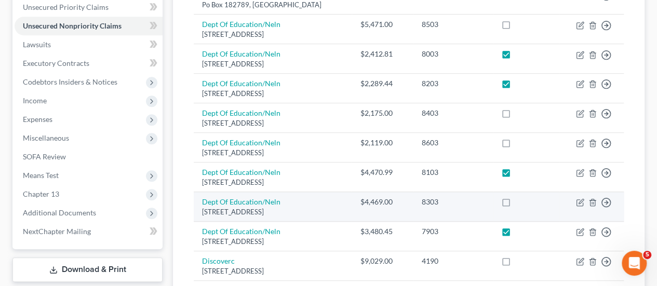
click at [516, 205] on label at bounding box center [516, 205] width 0 height 0
click at [520, 197] on input "checkbox" at bounding box center [523, 200] width 7 height 7
checkbox input "true"
click at [579, 198] on icon "button" at bounding box center [580, 202] width 8 height 8
select select "30"
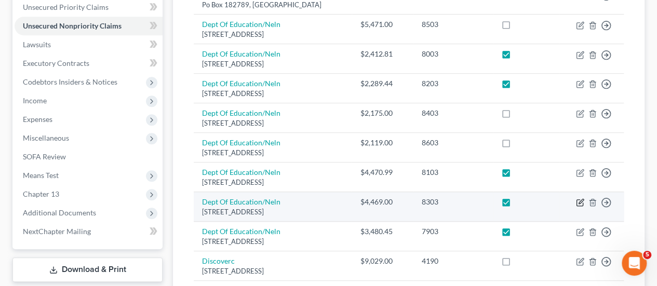
select select "17"
select select "0"
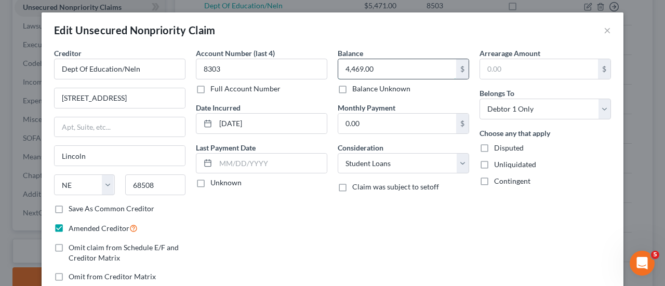
click at [354, 67] on input "4,469.00" at bounding box center [397, 69] width 118 height 20
drag, startPoint x: 354, startPoint y: 67, endPoint x: 373, endPoint y: 68, distance: 18.7
click at [373, 68] on input "4,469.00" at bounding box center [397, 69] width 118 height 20
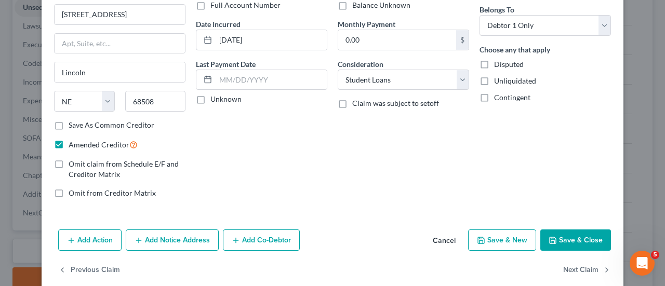
scroll to position [97, 0]
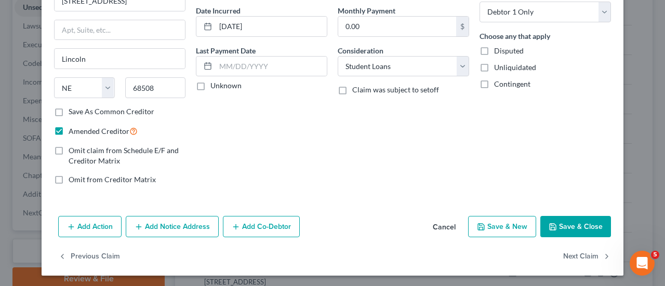
type input "4,465.43"
click at [564, 224] on button "Save & Close" at bounding box center [575, 227] width 71 height 22
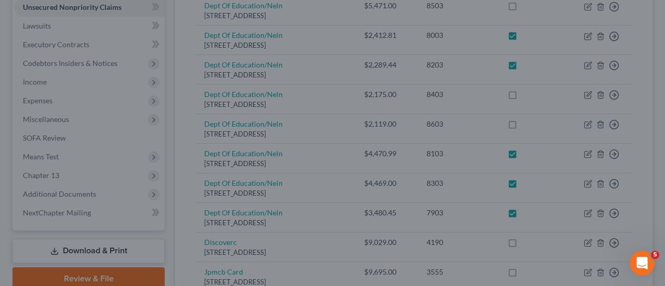
type input "0"
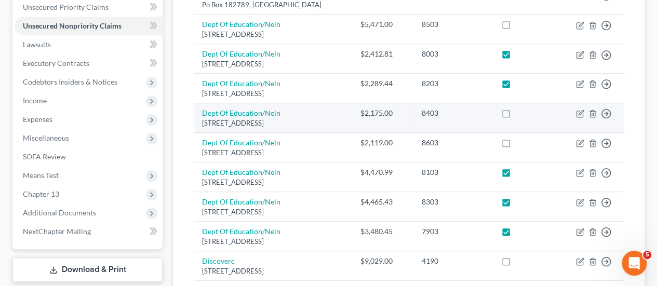
click at [516, 116] on label at bounding box center [516, 116] width 0 height 0
click at [520, 108] on input "checkbox" at bounding box center [523, 111] width 7 height 7
checkbox input "true"
click at [578, 110] on icon "button" at bounding box center [580, 114] width 8 height 8
select select "30"
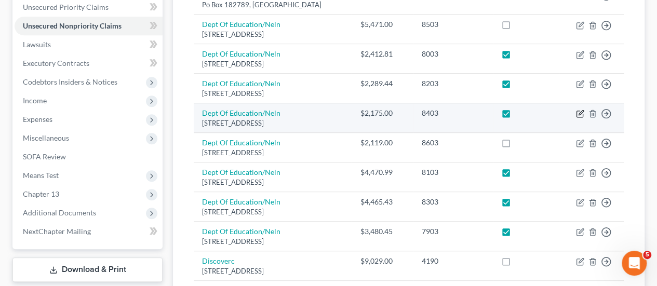
select select "17"
select select "0"
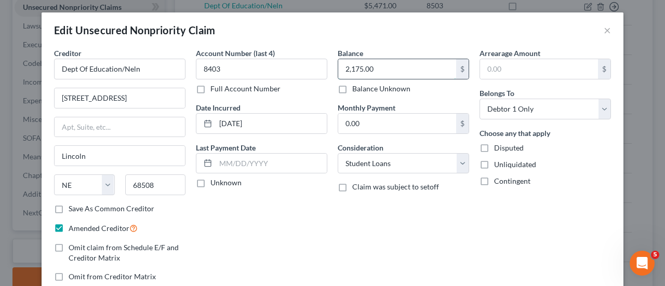
click at [357, 65] on input "2,175.00" at bounding box center [397, 69] width 118 height 20
drag, startPoint x: 357, startPoint y: 65, endPoint x: 397, endPoint y: 69, distance: 39.6
click at [397, 69] on input "2,175.00" at bounding box center [397, 69] width 118 height 20
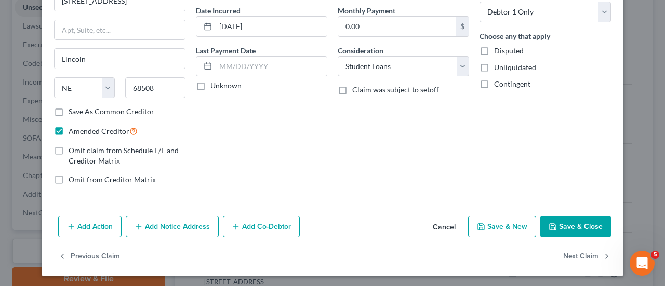
type input "2,173.82"
click at [572, 218] on button "Save & Close" at bounding box center [575, 227] width 71 height 22
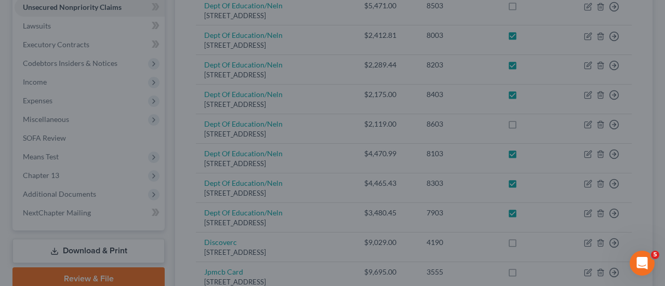
type input "0"
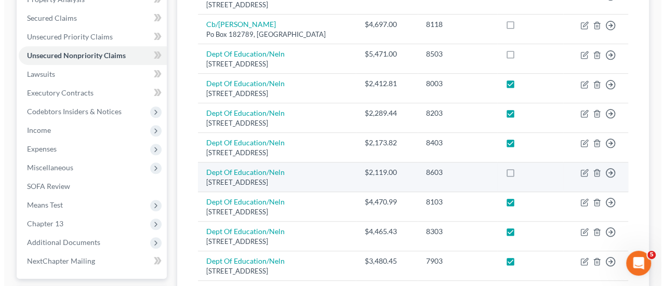
scroll to position [156, 0]
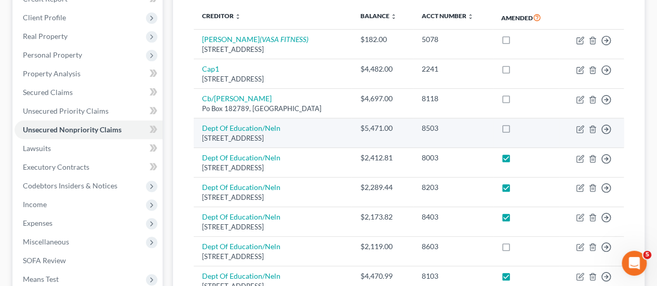
click at [516, 131] on label at bounding box center [516, 131] width 0 height 0
click at [520, 123] on input "checkbox" at bounding box center [523, 126] width 7 height 7
checkbox input "true"
click at [578, 126] on icon "button" at bounding box center [579, 129] width 6 height 6
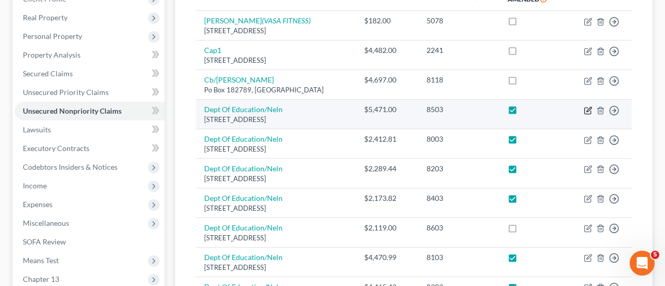
select select "30"
select select "17"
select select "0"
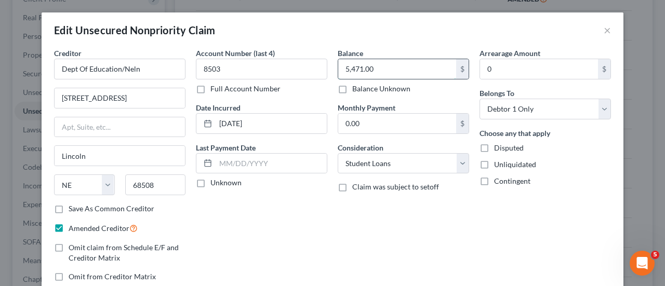
click at [352, 65] on input "5,471.00" at bounding box center [397, 69] width 118 height 20
drag, startPoint x: 352, startPoint y: 65, endPoint x: 425, endPoint y: 65, distance: 72.7
click at [425, 65] on input "5,471.00" at bounding box center [397, 69] width 118 height 20
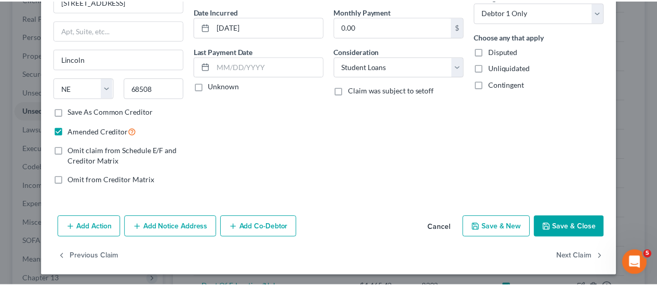
scroll to position [97, 0]
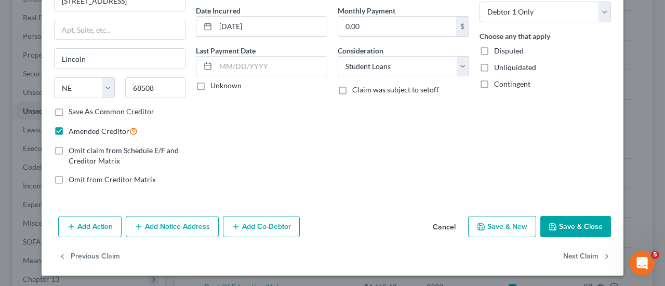
type input "5,466.59"
click at [556, 220] on button "Save & Close" at bounding box center [575, 227] width 71 height 22
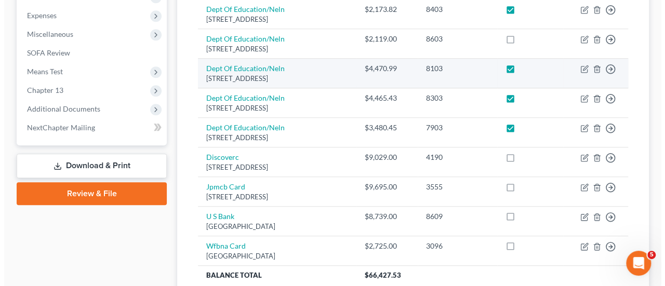
scroll to position [312, 0]
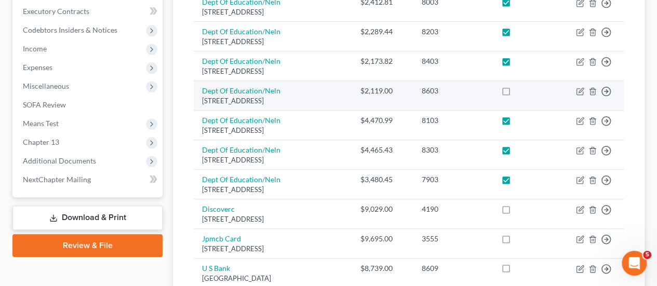
click at [516, 93] on label at bounding box center [516, 93] width 0 height 0
click at [520, 86] on input "checkbox" at bounding box center [523, 89] width 7 height 7
checkbox input "true"
click at [582, 88] on icon "button" at bounding box center [580, 90] width 5 height 5
select select "30"
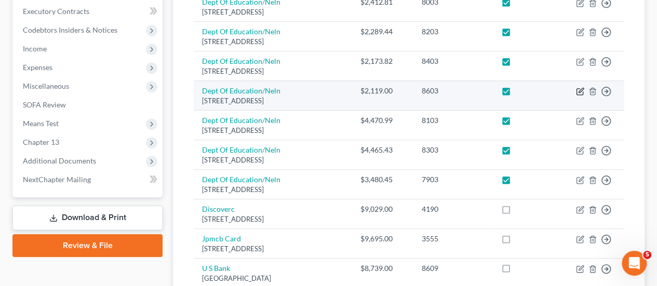
select select "17"
select select "0"
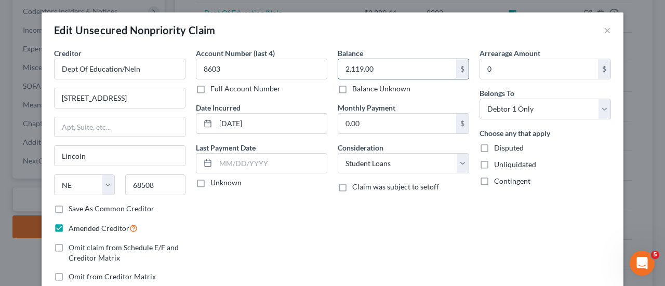
click at [353, 67] on input "2,119.00" at bounding box center [397, 69] width 118 height 20
drag, startPoint x: 353, startPoint y: 67, endPoint x: 379, endPoint y: 67, distance: 26.0
click at [379, 67] on input "2,119.00" at bounding box center [397, 69] width 118 height 20
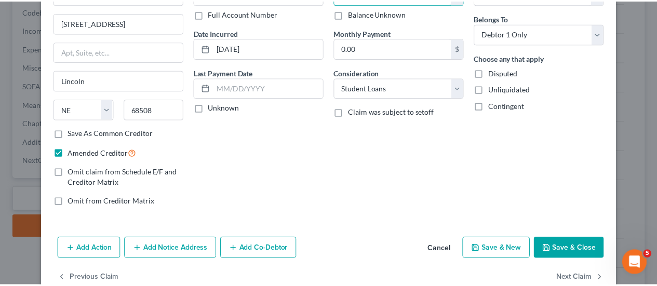
scroll to position [97, 0]
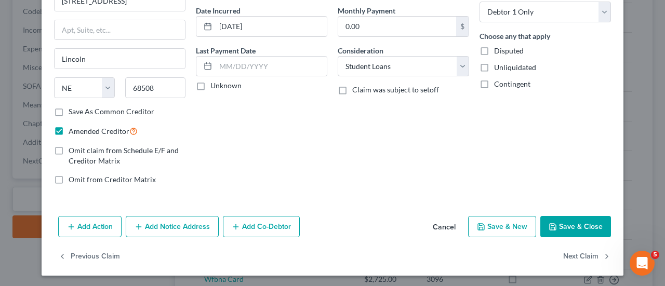
type input "2,117.51"
click at [579, 225] on button "Save & Close" at bounding box center [575, 227] width 71 height 22
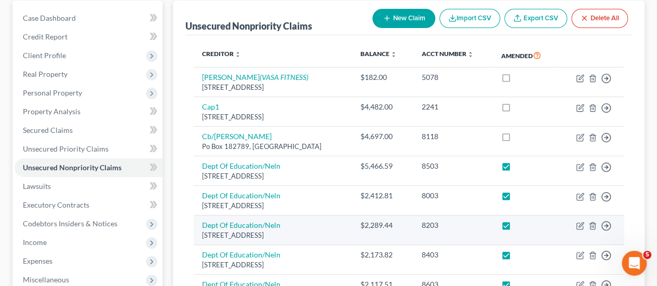
scroll to position [0, 0]
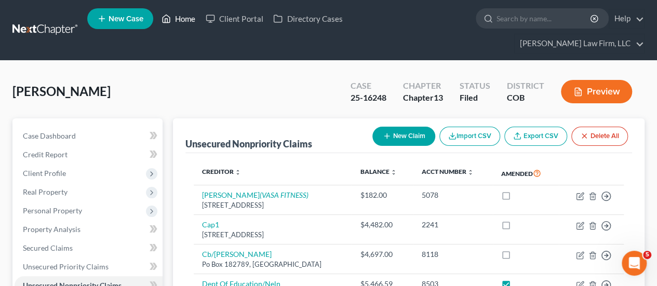
click at [172, 18] on link "Home" at bounding box center [178, 18] width 44 height 19
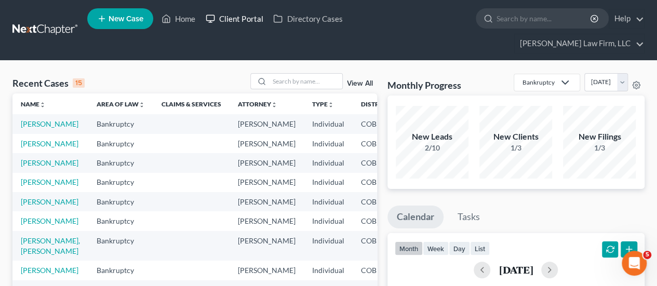
click at [232, 21] on link "Client Portal" at bounding box center [233, 18] width 67 height 19
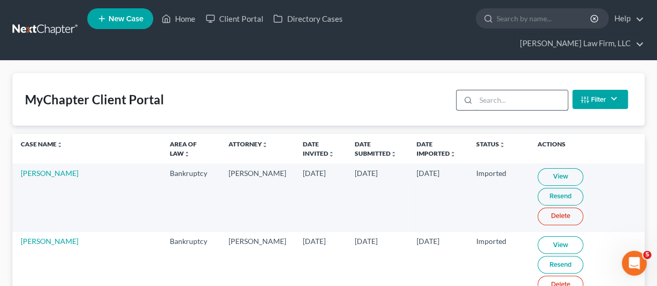
click at [516, 90] on input "search" at bounding box center [522, 100] width 92 height 20
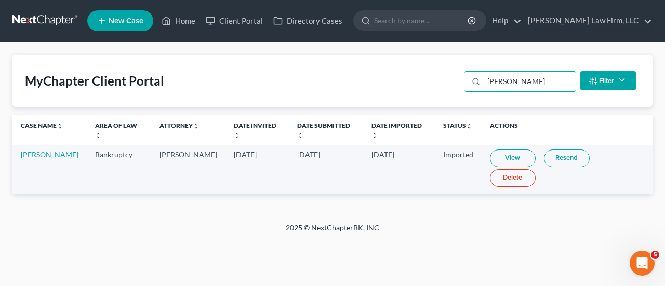
type input "[PERSON_NAME]"
click at [512, 150] on link "View" at bounding box center [513, 159] width 46 height 18
click at [51, 150] on link "[PERSON_NAME]" at bounding box center [50, 154] width 58 height 9
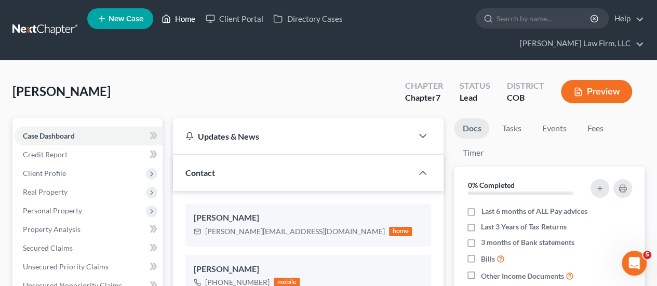
click at [186, 19] on link "Home" at bounding box center [178, 18] width 44 height 19
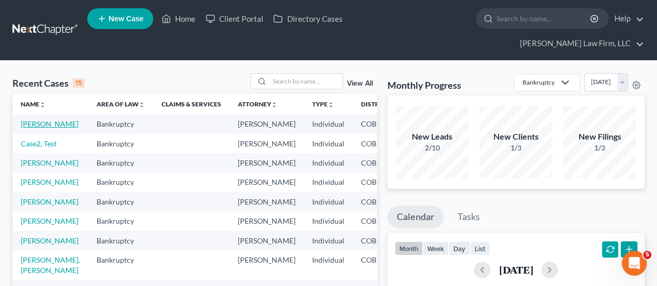
click at [38, 119] on link "[PERSON_NAME]" at bounding box center [50, 123] width 58 height 9
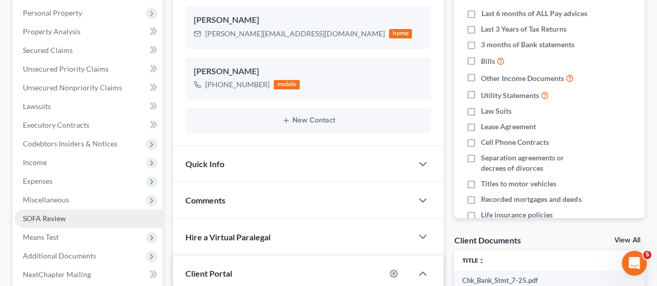
scroll to position [208, 0]
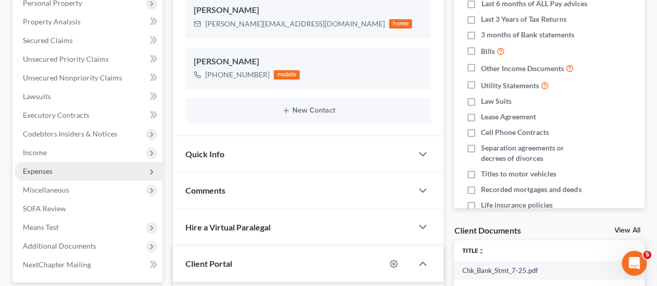
click at [73, 162] on span "Expenses" at bounding box center [89, 171] width 148 height 19
click at [65, 162] on span "Expenses" at bounding box center [89, 171] width 148 height 19
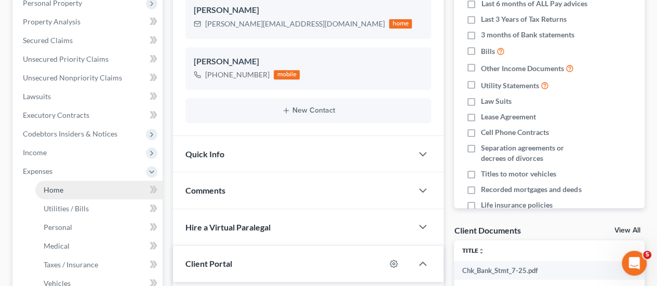
click at [65, 181] on link "Home" at bounding box center [98, 190] width 127 height 19
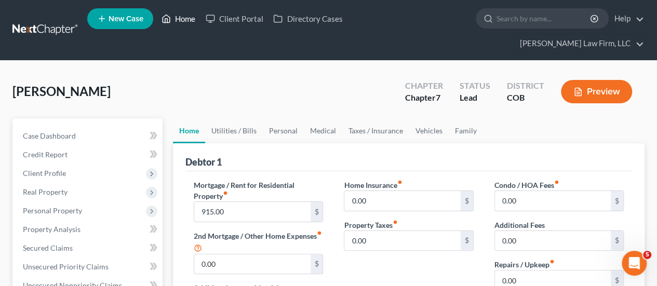
click at [186, 24] on link "Home" at bounding box center [178, 18] width 44 height 19
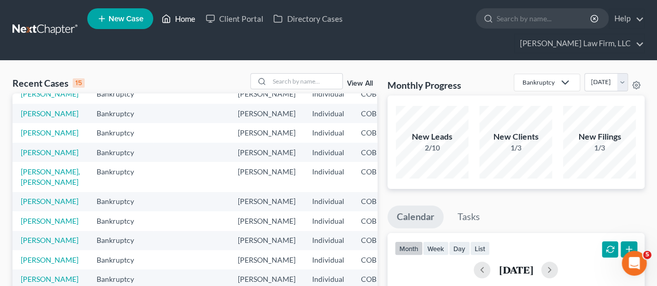
scroll to position [104, 0]
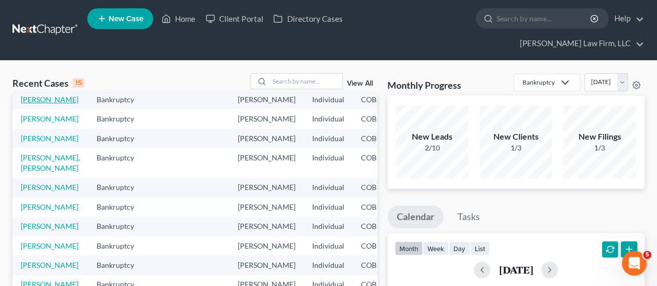
click at [34, 104] on link "[PERSON_NAME]" at bounding box center [50, 99] width 58 height 9
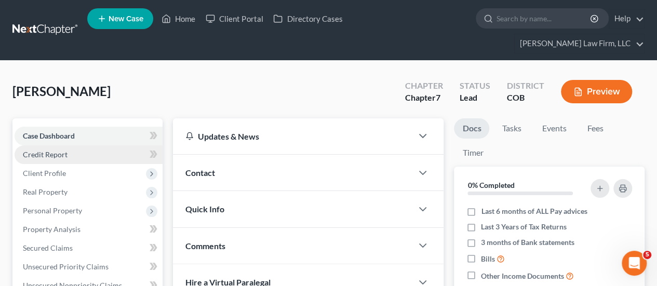
click at [92, 145] on link "Credit Report" at bounding box center [89, 154] width 148 height 19
